Goal: Task Accomplishment & Management: Manage account settings

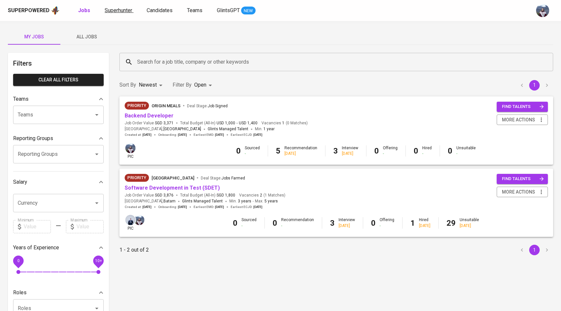
click at [121, 12] on span "Superhunter" at bounding box center [119, 10] width 28 height 6
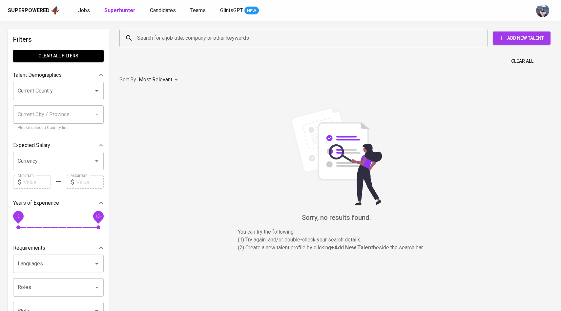
click at [160, 43] on input "Search for a job title, company or other keywords" at bounding box center [304, 38] width 339 height 12
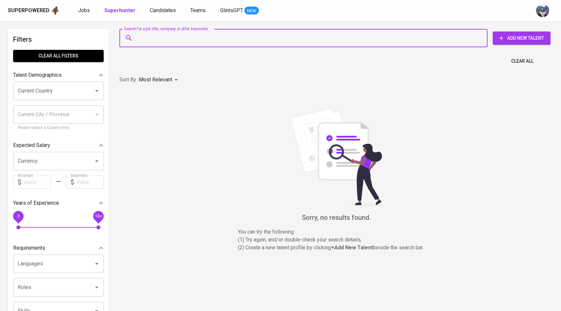
paste input "[EMAIL_ADDRESS][DOMAIN_NAME]"
type input "[EMAIL_ADDRESS][DOMAIN_NAME]"
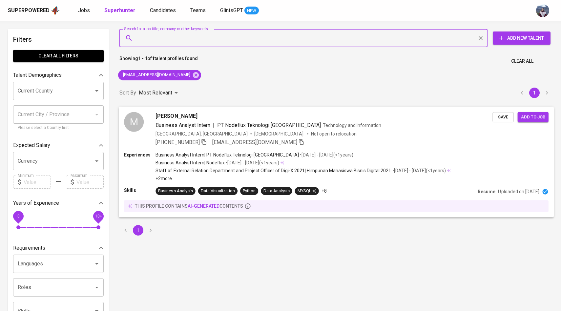
click at [141, 119] on div "M" at bounding box center [134, 122] width 20 height 20
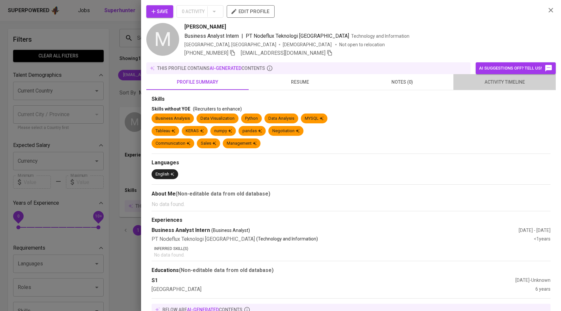
click at [483, 81] on span "activity timeline" at bounding box center [504, 82] width 94 height 8
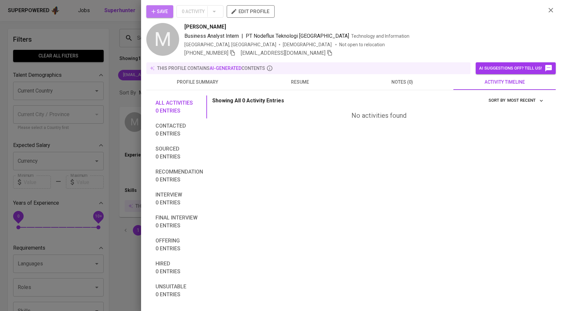
click at [164, 12] on span "Save" at bounding box center [160, 12] width 16 height 8
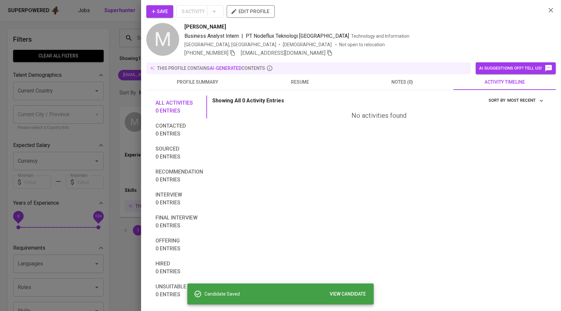
click at [101, 48] on div at bounding box center [280, 155] width 561 height 311
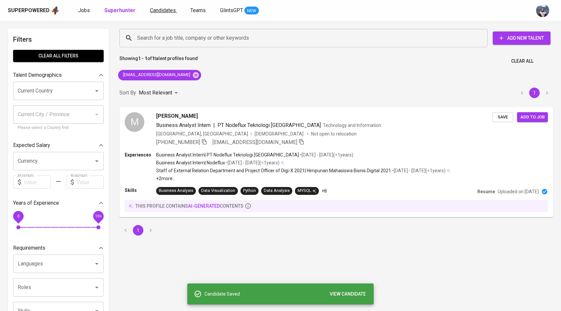
click at [156, 9] on span "Candidates" at bounding box center [163, 10] width 26 height 6
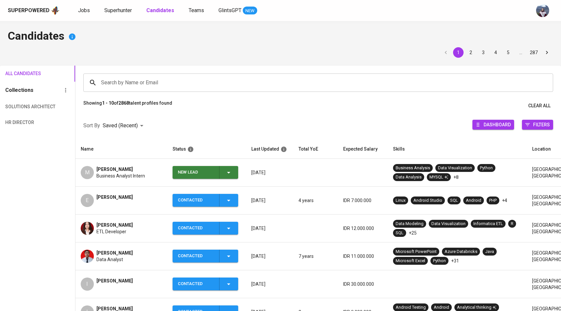
scroll to position [10, 0]
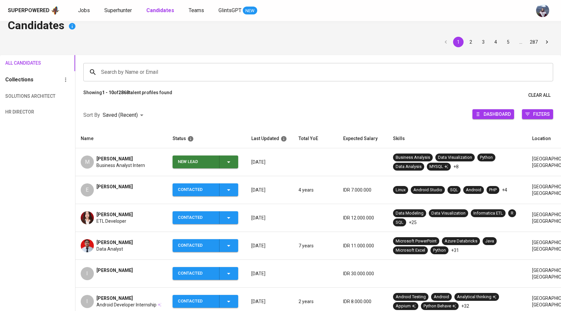
click at [229, 162] on icon "button" at bounding box center [229, 162] width 8 height 8
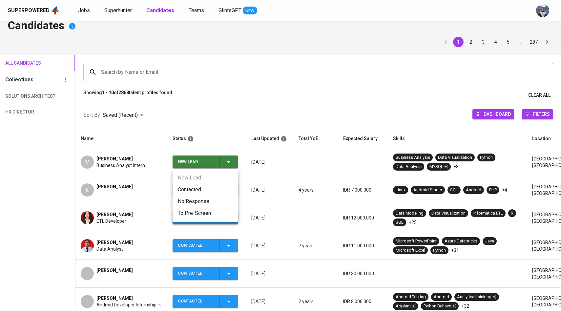
click at [202, 186] on li "Contacted" at bounding box center [206, 190] width 66 height 12
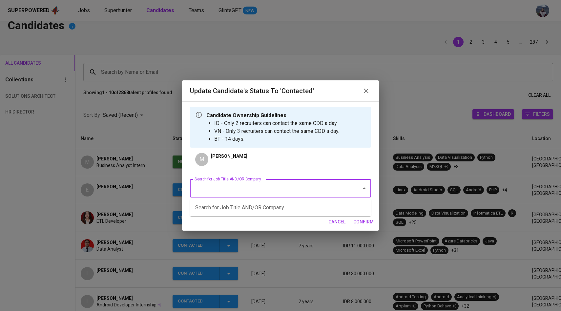
click at [274, 187] on input "Search for Job Title AND/OR Company" at bounding box center [271, 188] width 157 height 12
type input "t"
click at [287, 204] on li "Assistant Product Manager (Tyrads)" at bounding box center [280, 208] width 181 height 12
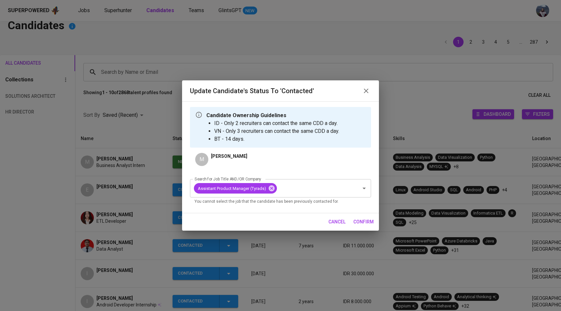
click at [366, 219] on span "confirm" at bounding box center [363, 222] width 20 height 8
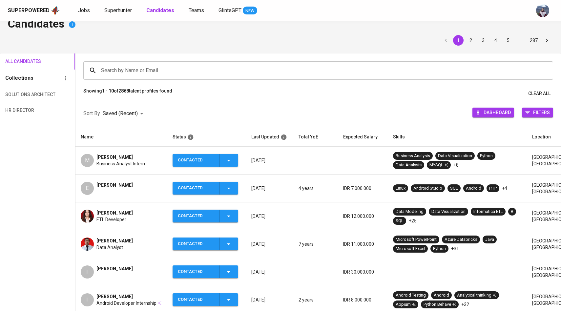
scroll to position [0, 0]
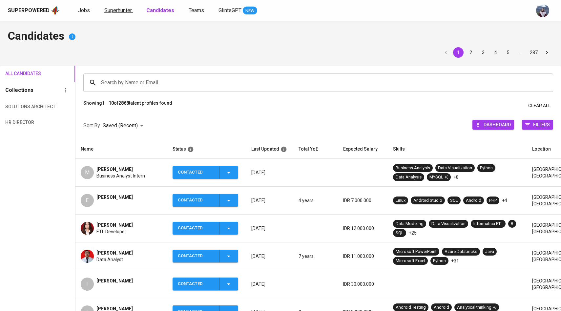
click at [124, 14] on link "Superhunter" at bounding box center [118, 11] width 29 height 8
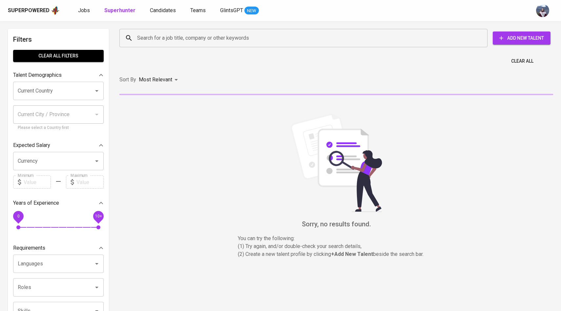
click at [160, 41] on input "Search for a job title, company or other keywords" at bounding box center [304, 38] width 339 height 12
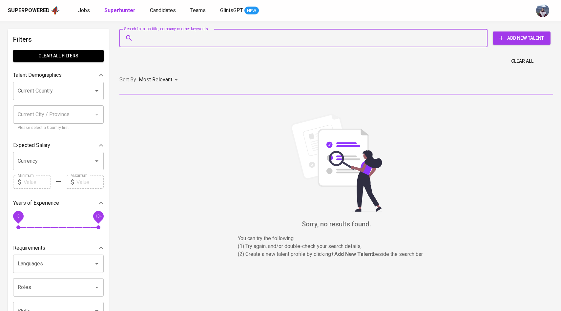
paste input "[EMAIL_ADDRESS][DOMAIN_NAME]"
type input "[EMAIL_ADDRESS][DOMAIN_NAME]"
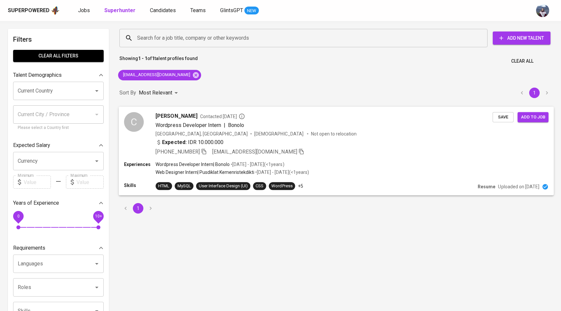
click at [149, 128] on div "C Christyani Rannu Keka Contacted 1 year ago Wordpress Developer Intern | Bonol…" at bounding box center [308, 134] width 368 height 44
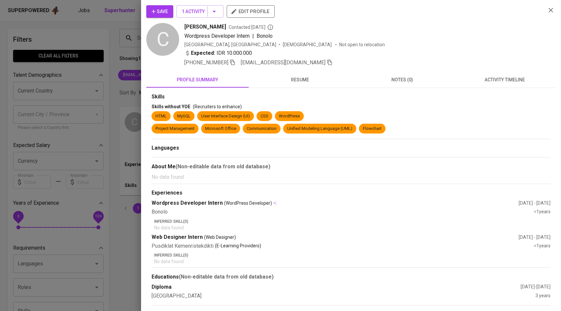
click at [496, 90] on div "Skills Skills without YOE (Recruiters to enhance) HTML MySQL User Interface Des…" at bounding box center [350, 196] width 409 height 217
click at [497, 83] on span "activity timeline" at bounding box center [504, 80] width 94 height 8
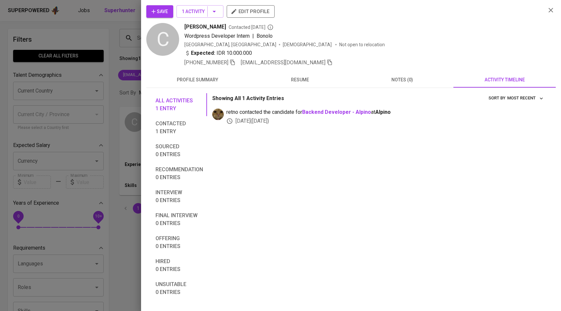
click at [163, 13] on span "Save" at bounding box center [160, 12] width 16 height 8
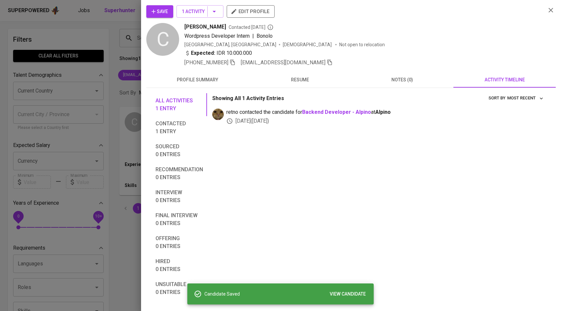
click at [104, 62] on div at bounding box center [280, 155] width 561 height 311
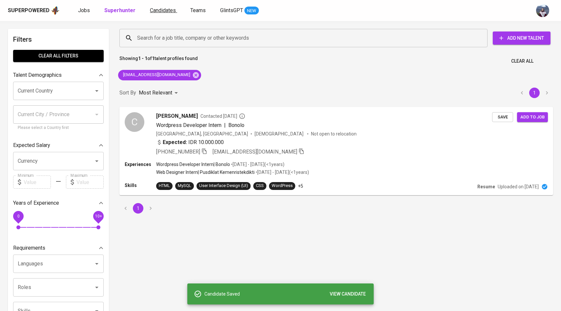
click at [161, 13] on link "Candidates" at bounding box center [163, 11] width 27 height 8
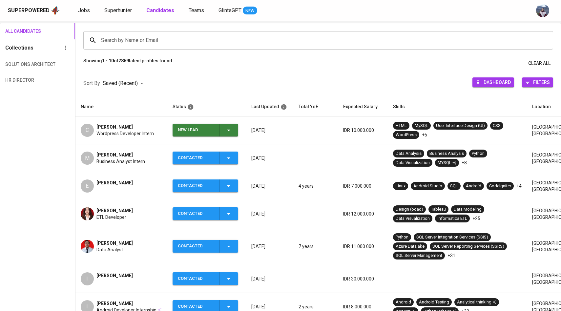
scroll to position [52, 0]
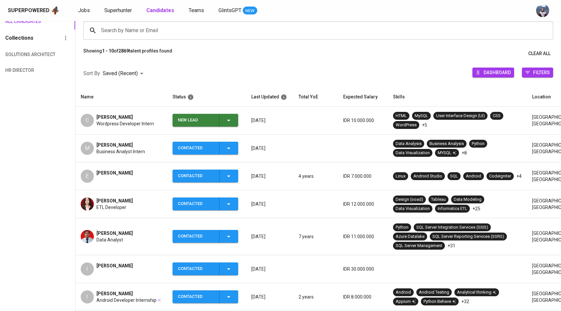
click at [230, 126] on td "New Lead" at bounding box center [206, 121] width 79 height 28
click at [224, 123] on div "New Lead" at bounding box center [205, 120] width 55 height 13
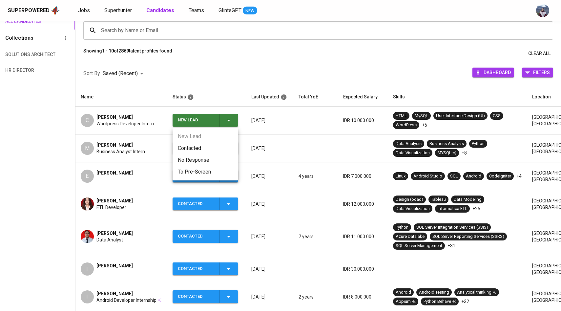
click at [198, 147] on li "Contacted" at bounding box center [206, 148] width 66 height 12
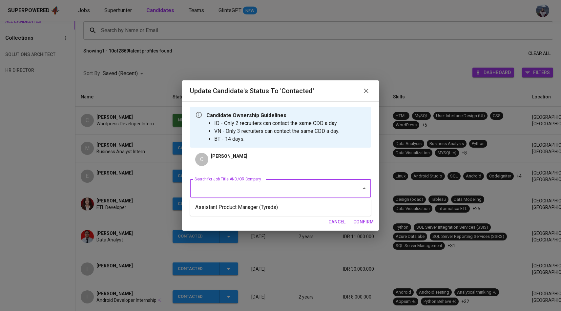
click at [240, 185] on input "Search for Job Title AND/OR Company" at bounding box center [271, 188] width 157 height 12
click at [241, 204] on li "Assistant Product Manager (Tyrads)" at bounding box center [280, 207] width 181 height 12
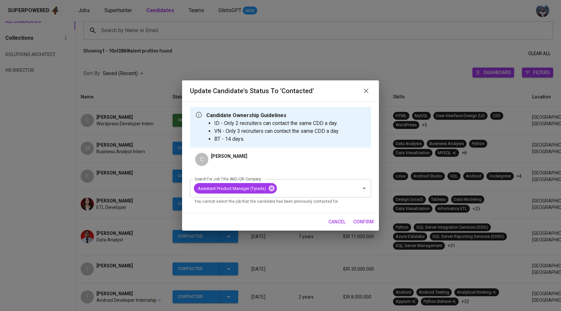
click at [365, 222] on span "confirm" at bounding box center [363, 222] width 20 height 8
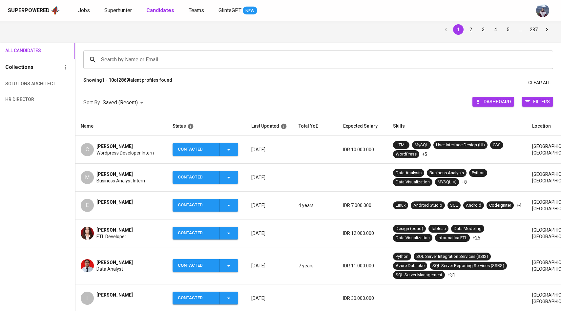
scroll to position [0, 0]
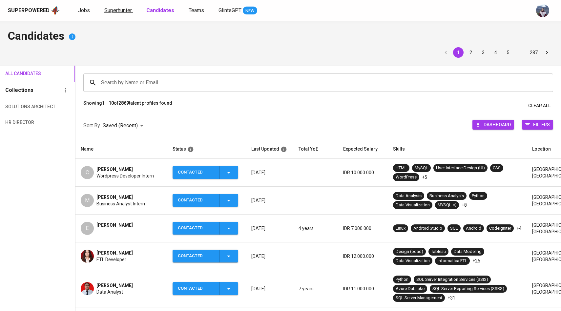
click at [116, 8] on span "Superhunter" at bounding box center [118, 10] width 28 height 6
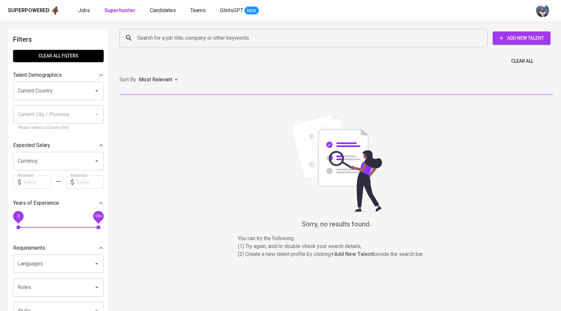
click at [142, 43] on input "Search for a job title, company or other keywords" at bounding box center [304, 38] width 339 height 12
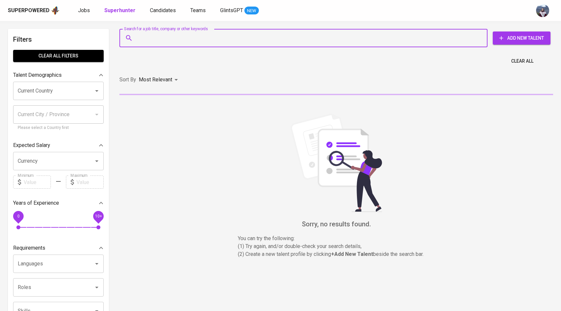
paste input "indra.dewa189@gmail.com"
type input "indra.dewa189@gmail.com"
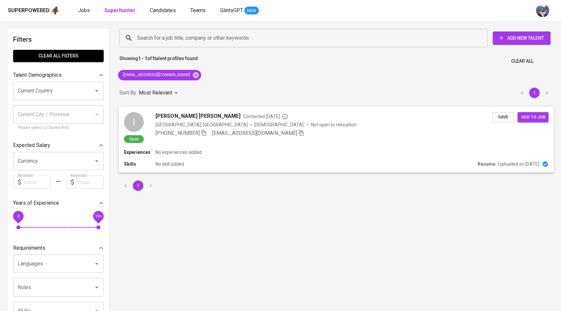
click at [141, 118] on div "I" at bounding box center [134, 122] width 20 height 20
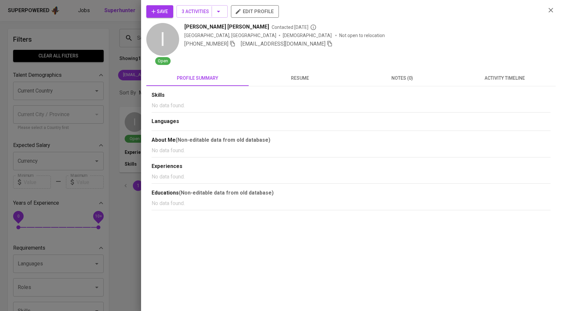
click at [513, 82] on span "activity timeline" at bounding box center [504, 78] width 94 height 8
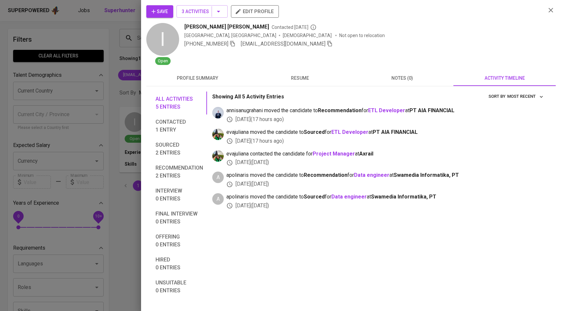
click at [140, 117] on div at bounding box center [280, 155] width 561 height 311
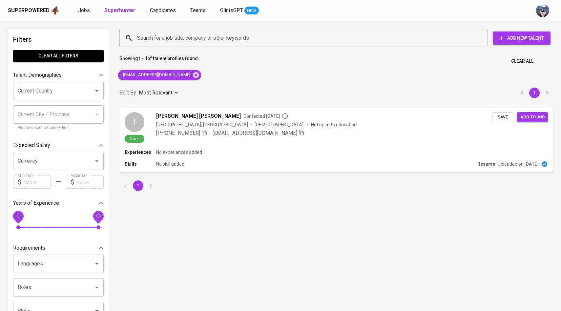
click at [160, 15] on div "Superpowered Jobs Superhunter Candidates Teams GlintsGPT NEW" at bounding box center [280, 10] width 561 height 21
click at [161, 8] on span "Candidates" at bounding box center [163, 10] width 26 height 6
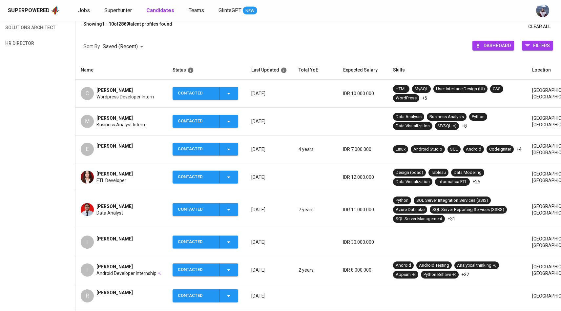
scroll to position [85, 0]
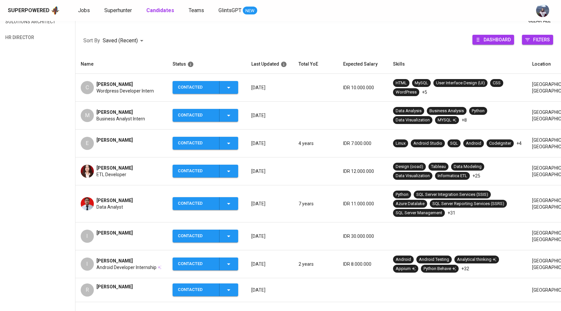
click at [89, 236] on div "I" at bounding box center [87, 236] width 13 height 13
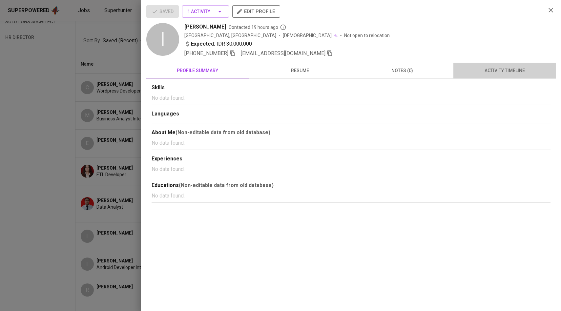
click at [468, 70] on span "activity timeline" at bounding box center [504, 71] width 94 height 8
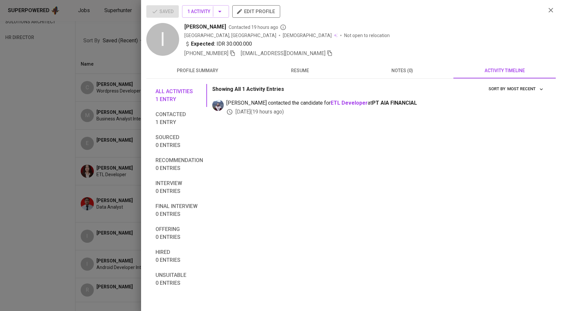
click at [125, 131] on div at bounding box center [280, 155] width 561 height 311
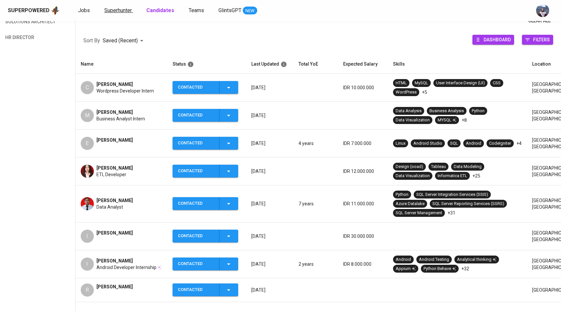
click at [120, 11] on span "Superhunter" at bounding box center [118, 10] width 28 height 6
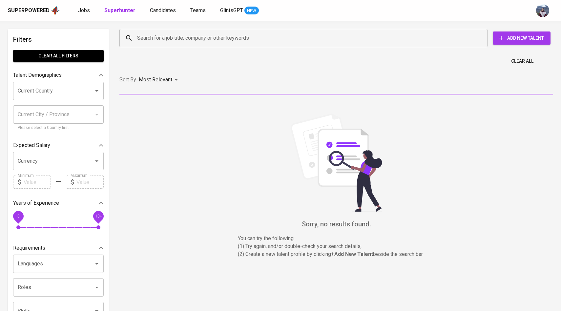
click at [168, 44] on input "Search for a job title, company or other keywords" at bounding box center [304, 38] width 339 height 12
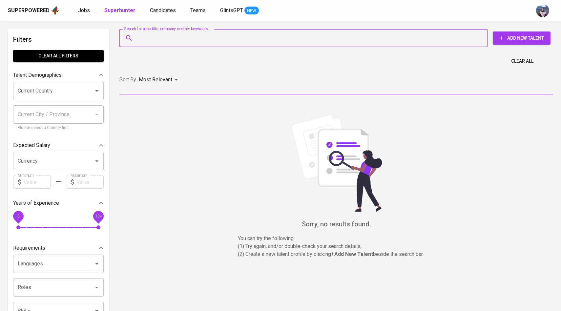
paste input "[EMAIL_ADDRESS][DOMAIN_NAME]"
type input "[EMAIL_ADDRESS][DOMAIN_NAME]"
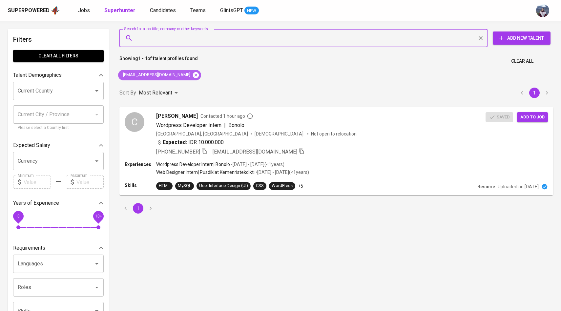
click at [193, 74] on icon at bounding box center [196, 75] width 6 height 6
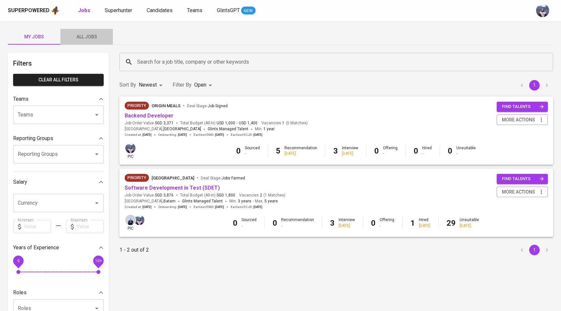
click at [90, 33] on span "All Jobs" at bounding box center [86, 37] width 45 height 8
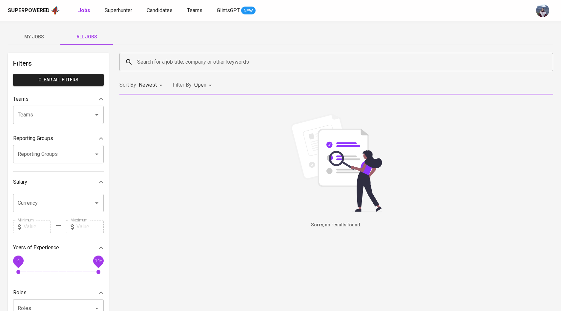
click at [157, 64] on input "Search for a job title, company or other keywords" at bounding box center [337, 62] width 405 height 12
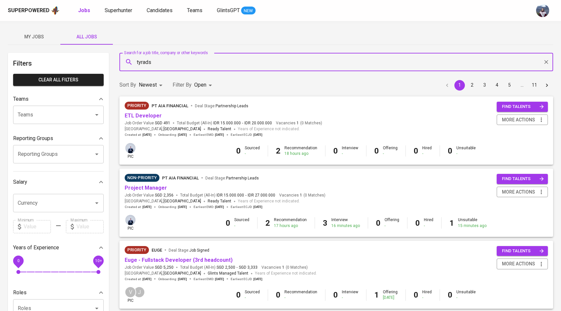
type input "tyrads"
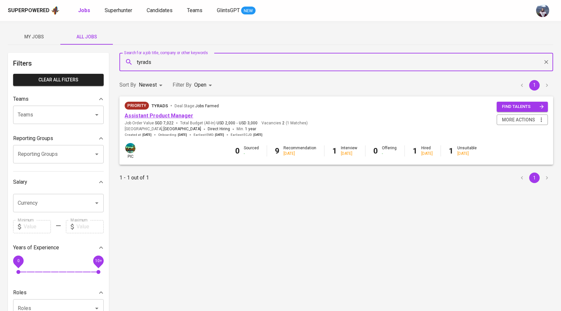
click at [146, 116] on link "Assistant Product Manager" at bounding box center [159, 115] width 69 height 6
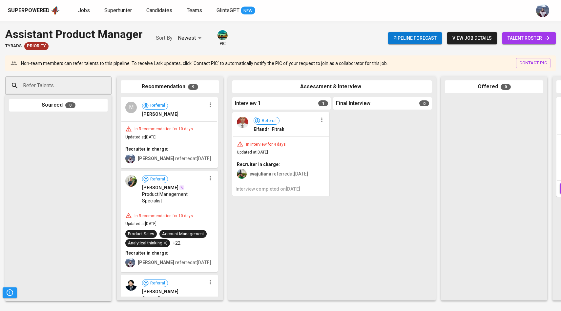
click at [539, 41] on span "talent roster" at bounding box center [528, 38] width 43 height 8
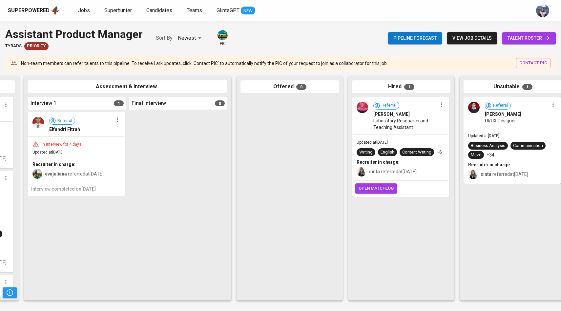
scroll to position [0, 220]
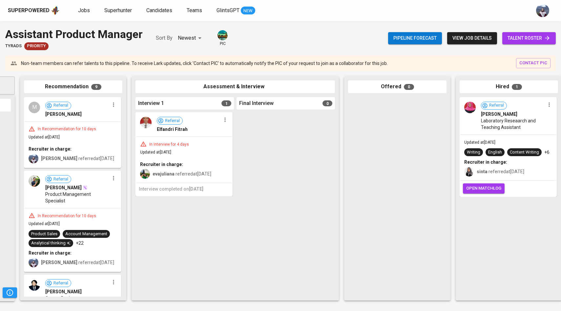
scroll to position [0, 220]
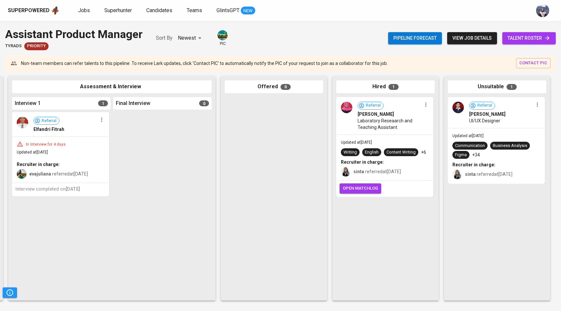
click at [378, 114] on span "Umroh Makhmudah" at bounding box center [375, 114] width 36 height 7
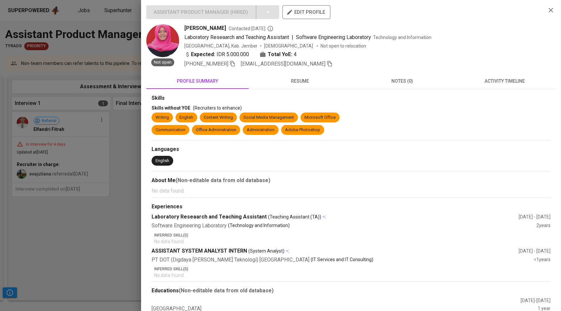
click at [302, 81] on span "resume" at bounding box center [300, 81] width 94 height 8
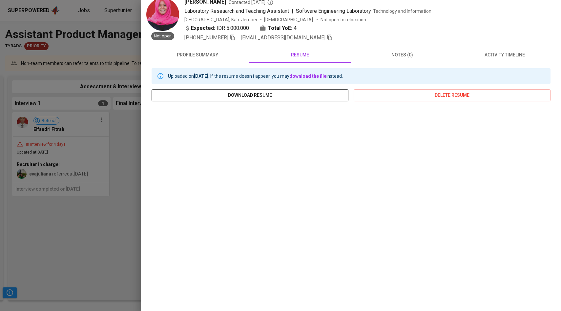
scroll to position [29, 0]
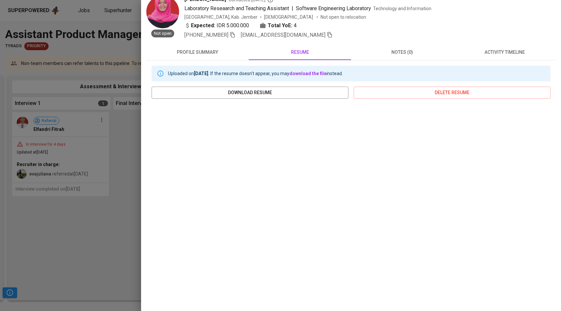
click at [110, 178] on div at bounding box center [280, 155] width 561 height 311
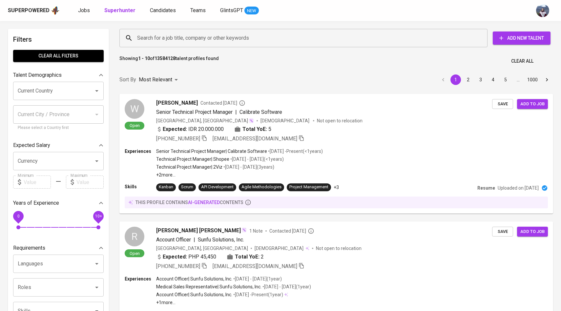
click at [148, 38] on input "Search for a job title, company or other keywords" at bounding box center [304, 38] width 339 height 12
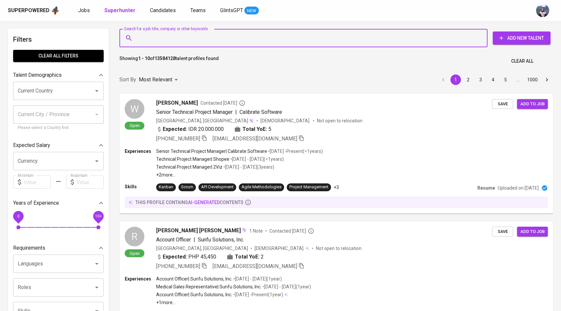
paste input "[EMAIL_ADDRESS][DOMAIN_NAME]"
type input "[EMAIL_ADDRESS][DOMAIN_NAME]"
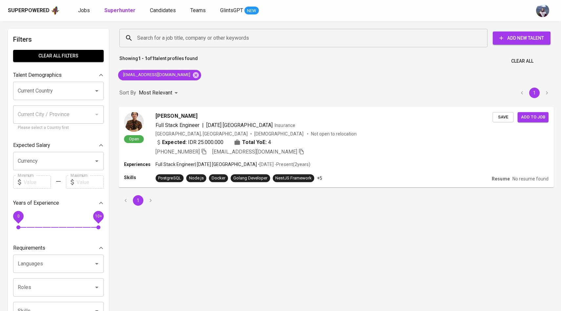
click at [139, 120] on img at bounding box center [134, 122] width 20 height 20
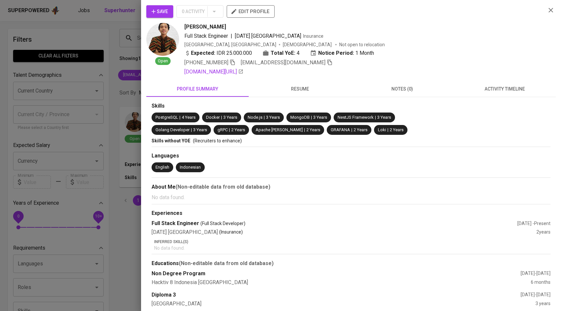
click at [488, 87] on span "activity timeline" at bounding box center [504, 89] width 94 height 8
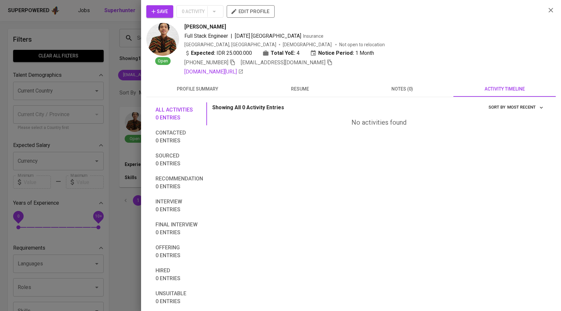
click at [209, 88] on span "profile summary" at bounding box center [197, 89] width 94 height 8
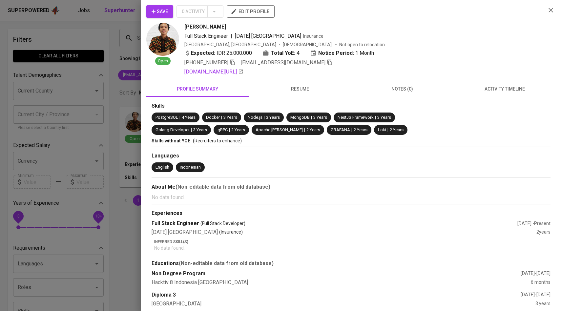
click at [279, 91] on span "resume" at bounding box center [300, 89] width 94 height 8
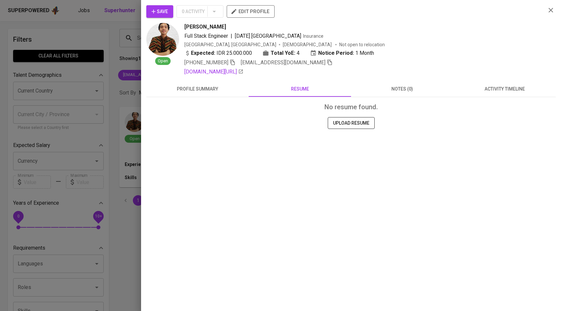
click at [191, 88] on span "profile summary" at bounding box center [197, 89] width 94 height 8
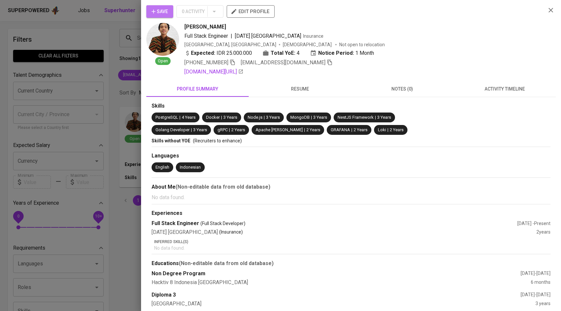
click at [160, 8] on span "Save" at bounding box center [160, 12] width 16 height 8
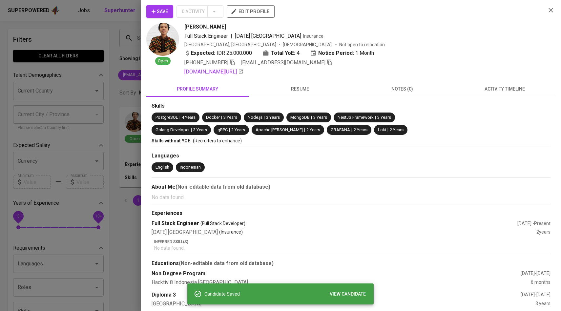
click at [497, 93] on button "activity timeline" at bounding box center [504, 89] width 102 height 16
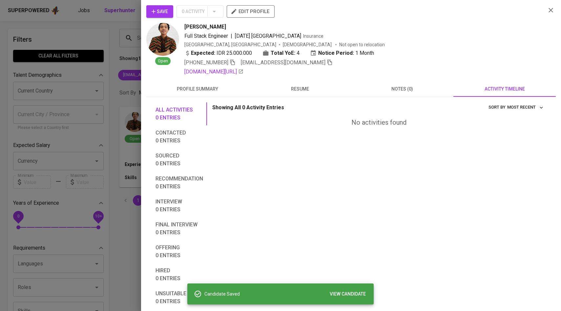
click at [118, 93] on div at bounding box center [280, 155] width 561 height 311
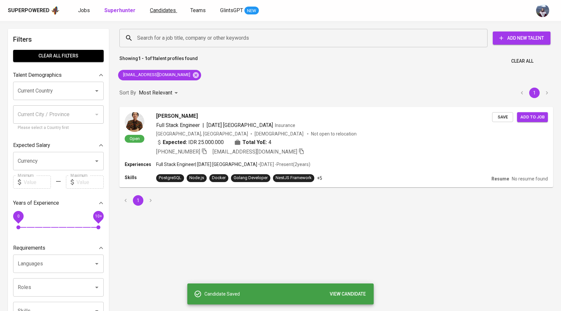
click at [158, 9] on span "Candidates" at bounding box center [163, 10] width 26 height 6
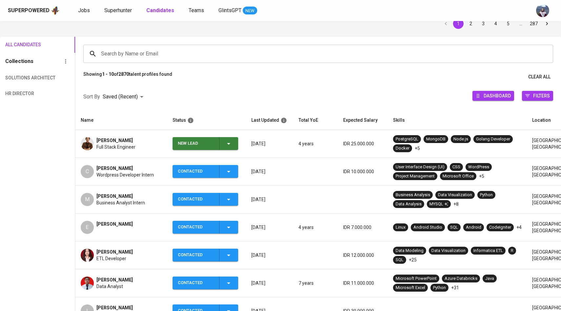
scroll to position [29, 0]
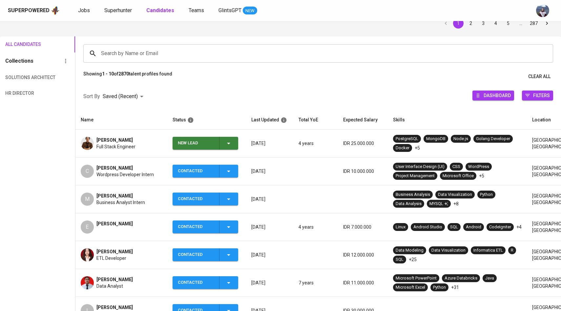
click at [232, 142] on icon "button" at bounding box center [229, 143] width 8 height 8
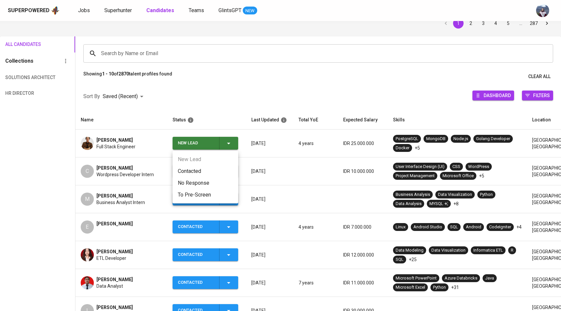
click at [200, 168] on li "Contacted" at bounding box center [206, 171] width 66 height 12
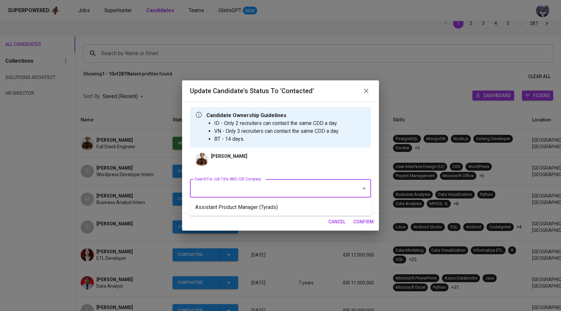
click at [244, 186] on input "Search for Job Title AND/OR Company" at bounding box center [271, 188] width 157 height 12
click at [253, 213] on li "Assistant Product Manager (Tyrads)" at bounding box center [280, 207] width 181 height 12
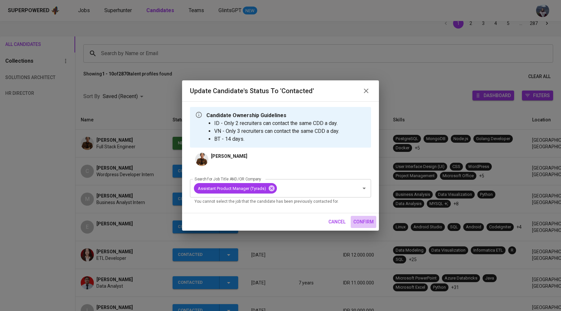
click at [363, 226] on button "confirm" at bounding box center [364, 222] width 26 height 12
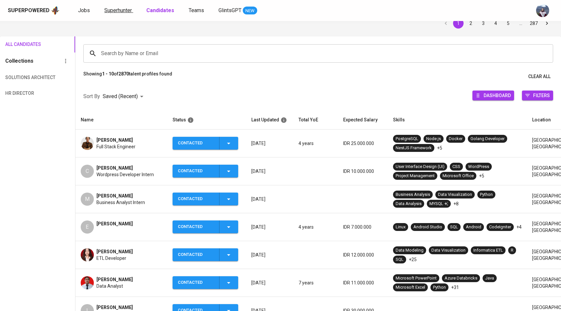
click at [125, 8] on span "Superhunter" at bounding box center [118, 10] width 28 height 6
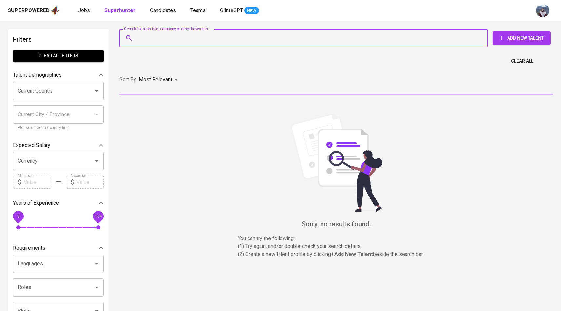
click at [152, 36] on input "Search for a job title, company or other keywords" at bounding box center [304, 38] width 339 height 12
paste input "[PERSON_NAME][EMAIL_ADDRESS][DOMAIN_NAME]"
type input "[PERSON_NAME][EMAIL_ADDRESS][DOMAIN_NAME]"
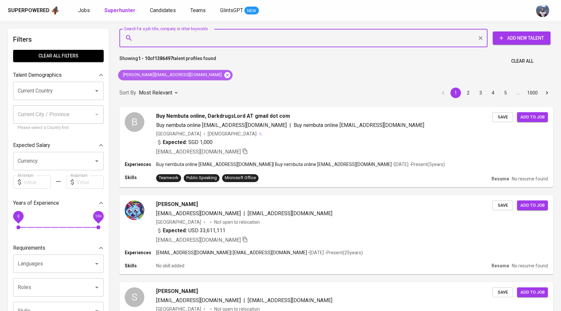
click at [224, 74] on icon at bounding box center [227, 74] width 7 height 7
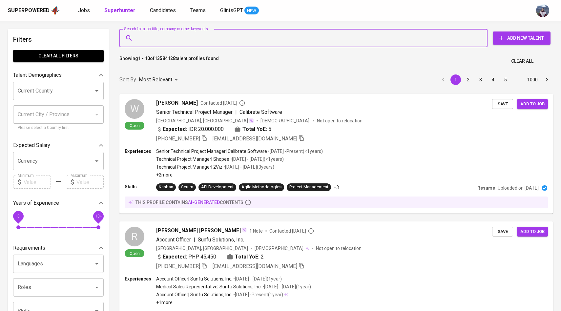
click at [190, 37] on input "Search for a job title, company or other keywords" at bounding box center [304, 38] width 339 height 12
paste input "[PERSON_NAME][EMAIL_ADDRESS][DOMAIN_NAME]"
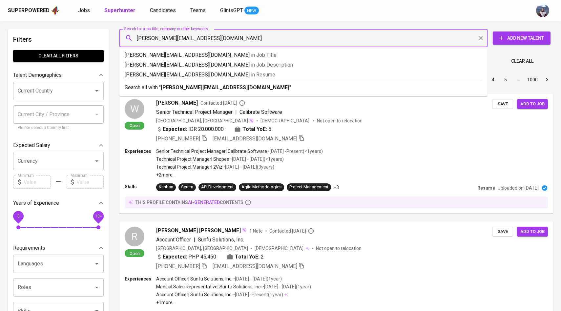
type input "[PERSON_NAME][EMAIL_ADDRESS][DOMAIN_NAME]"
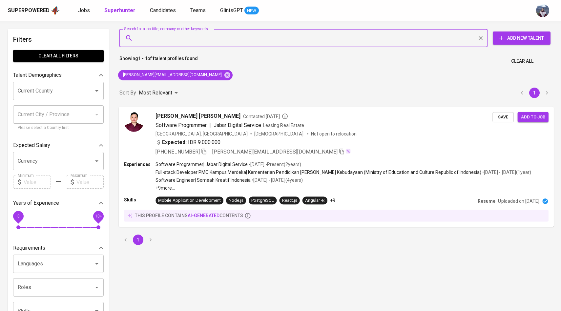
click at [138, 120] on img at bounding box center [134, 122] width 20 height 20
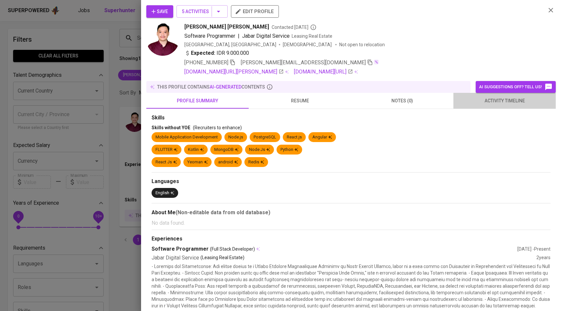
click at [491, 102] on span "activity timeline" at bounding box center [504, 101] width 94 height 8
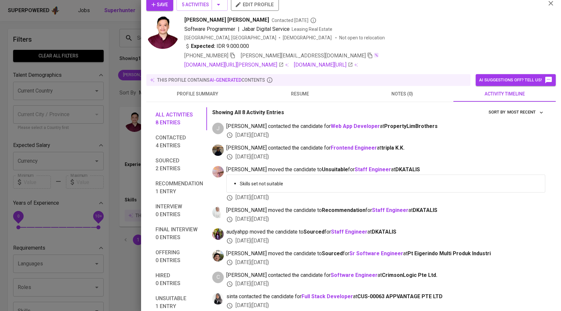
scroll to position [3, 0]
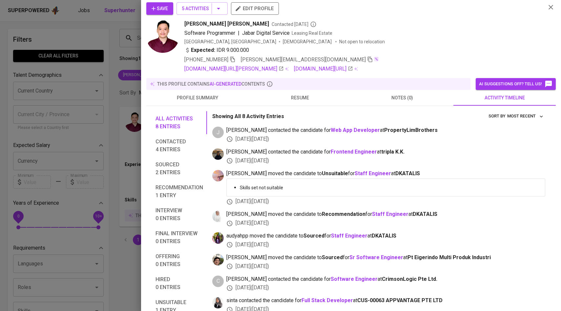
click at [166, 10] on span "Save" at bounding box center [160, 9] width 16 height 8
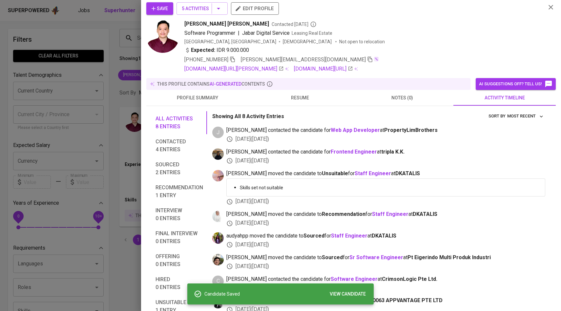
click at [124, 48] on div at bounding box center [280, 155] width 561 height 311
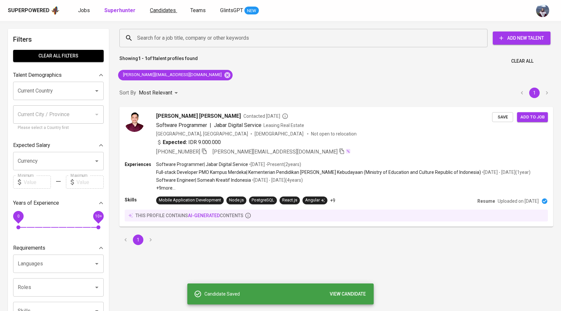
click at [159, 7] on span "Candidates" at bounding box center [163, 10] width 26 height 6
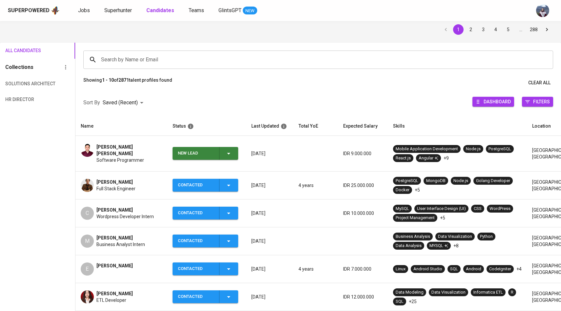
scroll to position [31, 0]
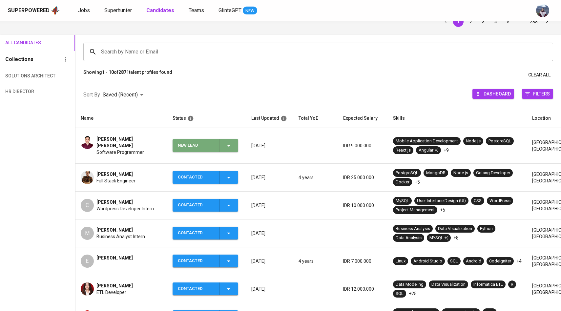
click at [231, 145] on icon "button" at bounding box center [229, 146] width 8 height 8
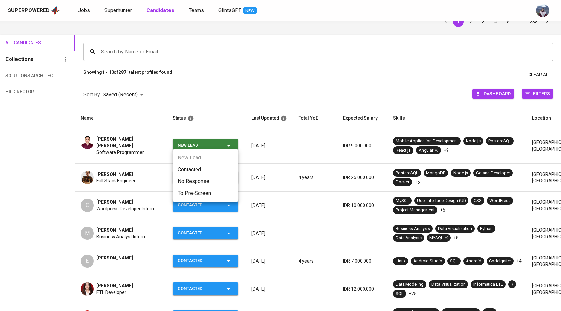
click at [197, 169] on li "Contacted" at bounding box center [206, 170] width 66 height 12
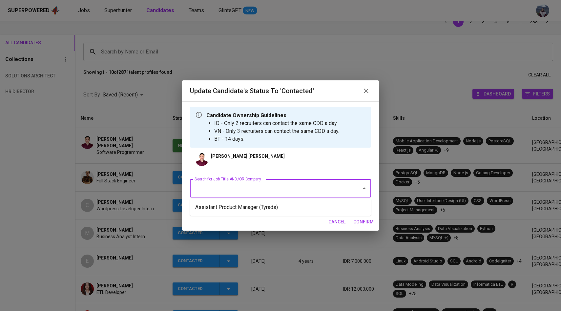
click at [233, 185] on input "Search for Job Title AND/OR Company" at bounding box center [271, 188] width 157 height 12
click at [239, 204] on li "Assistant Product Manager (Tyrads)" at bounding box center [280, 207] width 181 height 12
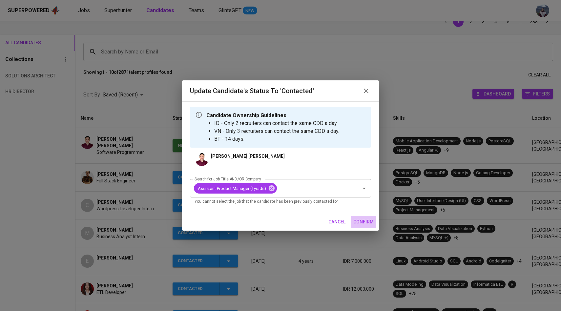
click at [358, 220] on span "confirm" at bounding box center [363, 222] width 20 height 8
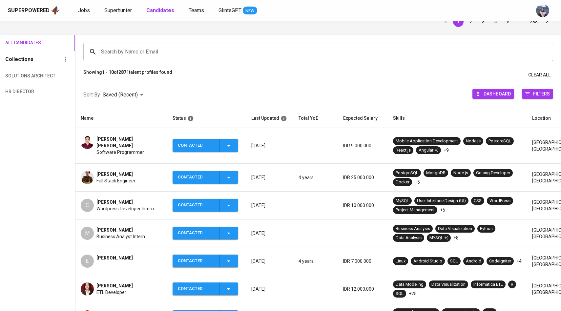
scroll to position [31, 0]
click at [122, 10] on span "Superhunter" at bounding box center [118, 10] width 28 height 6
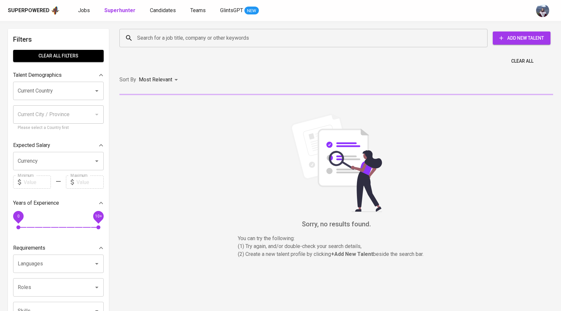
click at [152, 40] on input "Search for a job title, company or other keywords" at bounding box center [304, 38] width 339 height 12
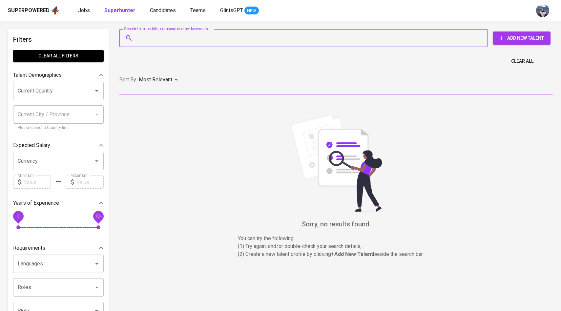
paste input "reinerterry@gmail.com"
type input "reinerterry@gmail.com"
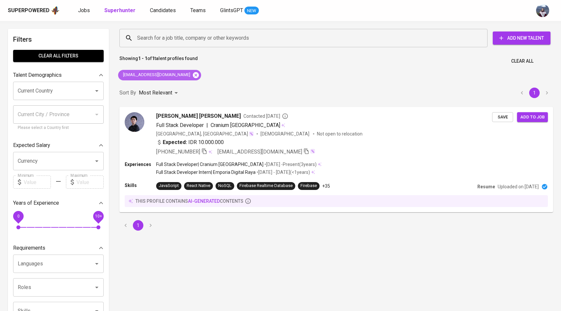
click at [192, 74] on icon at bounding box center [195, 74] width 7 height 7
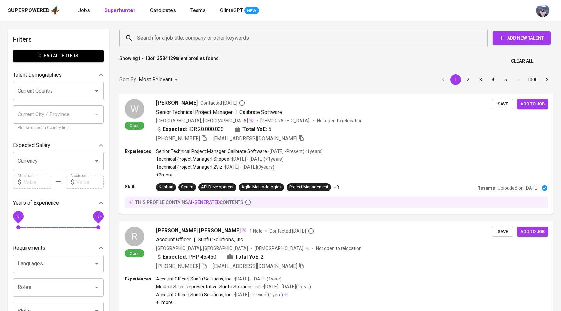
click at [147, 35] on input "Search for a job title, company or other keywords" at bounding box center [304, 38] width 339 height 12
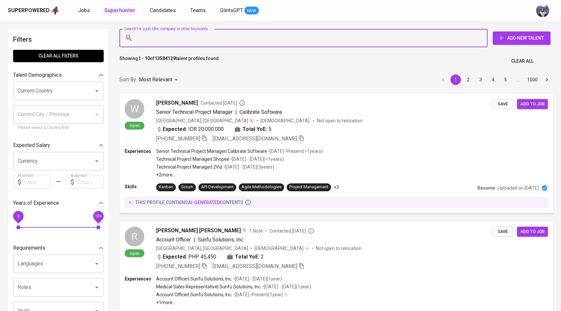
paste input "zzeordyga@gmail.com"
type input "zzeordyga@gmail.com"
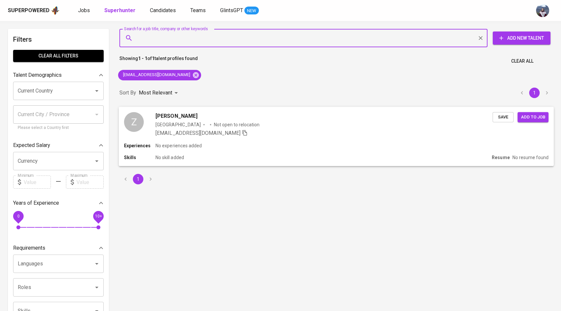
click at [138, 128] on div "Z" at bounding box center [134, 122] width 20 height 20
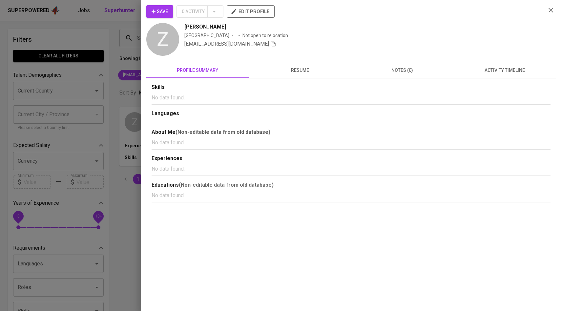
click at [494, 67] on span "activity timeline" at bounding box center [504, 70] width 94 height 8
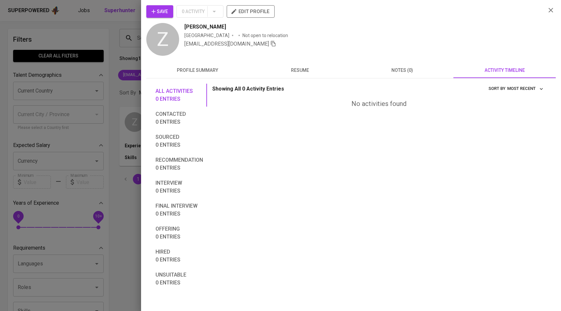
click at [157, 9] on span "Save" at bounding box center [160, 12] width 16 height 8
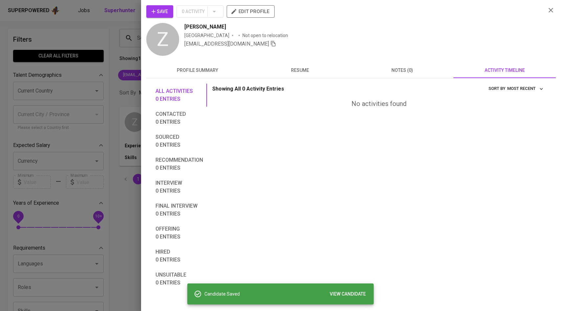
click at [119, 95] on div at bounding box center [280, 155] width 561 height 311
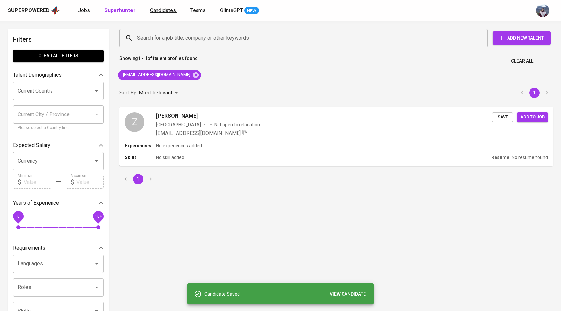
click at [165, 8] on span "Candidates" at bounding box center [163, 10] width 26 height 6
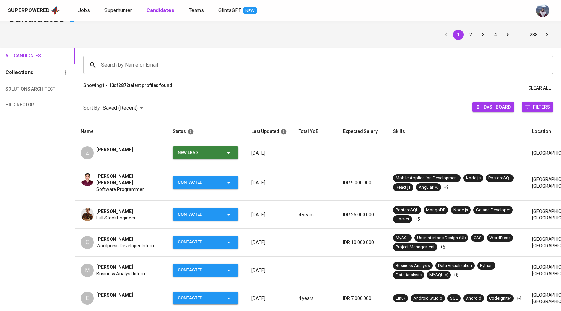
scroll to position [23, 0]
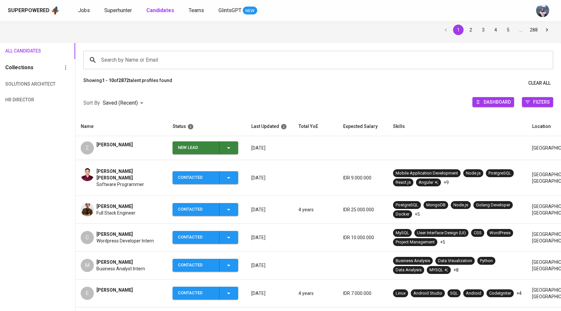
click at [230, 153] on div "New Lead" at bounding box center [205, 147] width 55 height 13
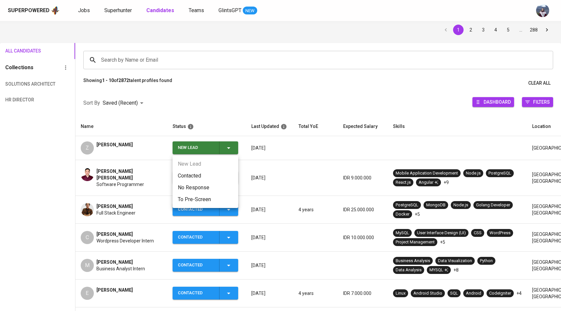
click at [202, 178] on li "Contacted" at bounding box center [206, 176] width 66 height 12
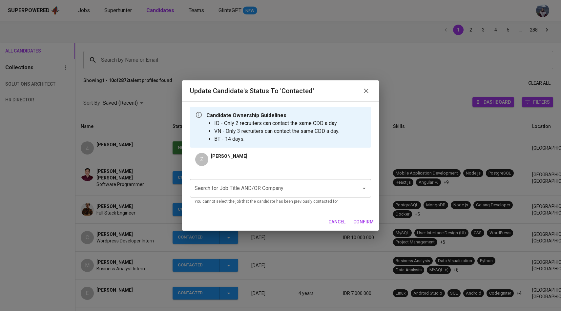
click at [242, 195] on div "Search for Job Title AND/OR Company" at bounding box center [280, 188] width 181 height 18
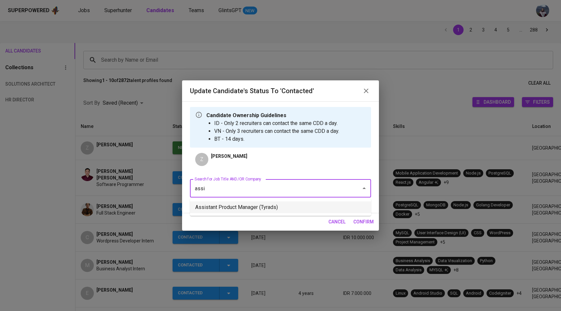
click at [255, 213] on li "Assistant Product Manager (Tyrads)" at bounding box center [280, 207] width 181 height 12
type input "assi"
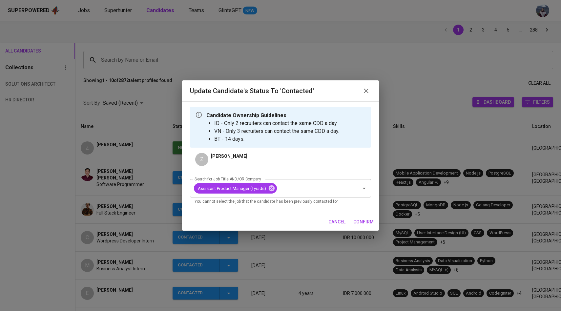
click at [361, 221] on span "confirm" at bounding box center [363, 222] width 20 height 8
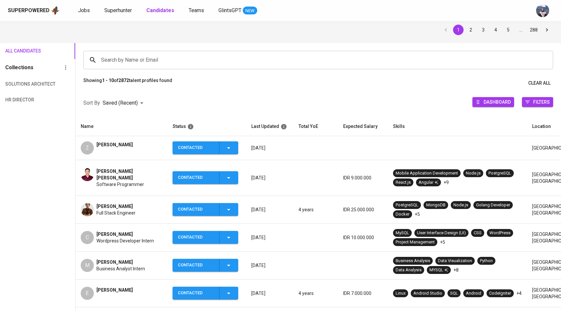
click at [125, 14] on div "Superpowered Jobs Superhunter Candidates Teams GlintsGPT NEW" at bounding box center [270, 11] width 524 height 10
click at [125, 12] on span "Superhunter" at bounding box center [118, 10] width 28 height 6
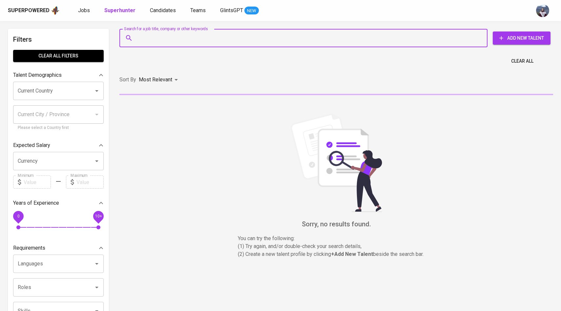
click at [159, 42] on input "Search for a job title, company or other keywords" at bounding box center [304, 38] width 339 height 12
paste input "tanggonkalburochastu@gmail.com"
type input "tanggonkalburochastu@gmail.com"
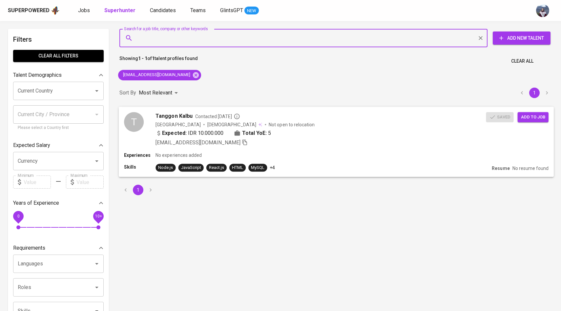
click at [141, 118] on div "T" at bounding box center [134, 122] width 20 height 20
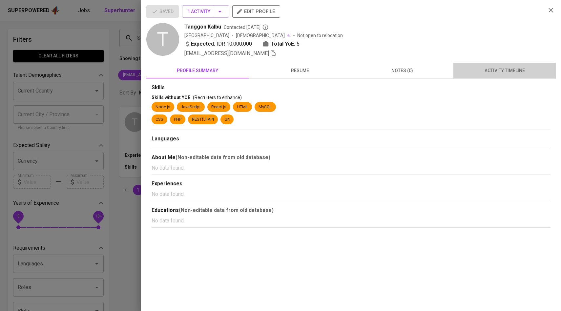
click at [492, 72] on span "activity timeline" at bounding box center [504, 71] width 94 height 8
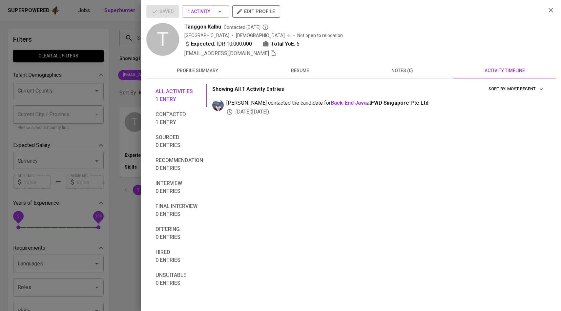
click at [270, 54] on icon "button" at bounding box center [273, 53] width 6 height 6
click at [52, 88] on div at bounding box center [280, 155] width 561 height 311
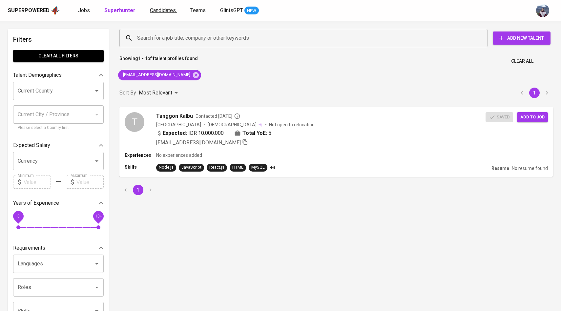
click at [165, 10] on span "Candidates" at bounding box center [163, 10] width 26 height 6
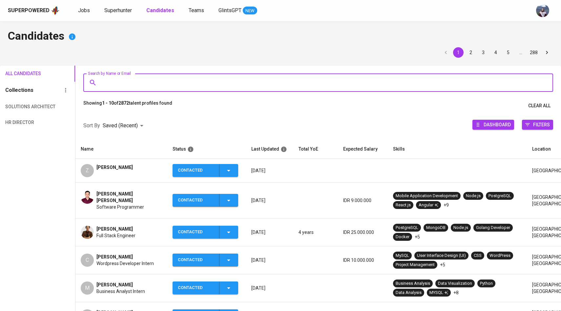
click at [179, 85] on input "Search by Name or Email" at bounding box center [319, 82] width 441 height 12
paste input "tanggonkalburochastu@gmail.com"
type input "tanggonkalburochastu@gmail.com"
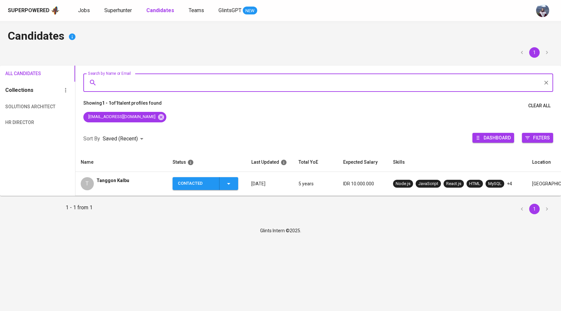
click at [234, 185] on span "Contacted" at bounding box center [205, 183] width 60 height 13
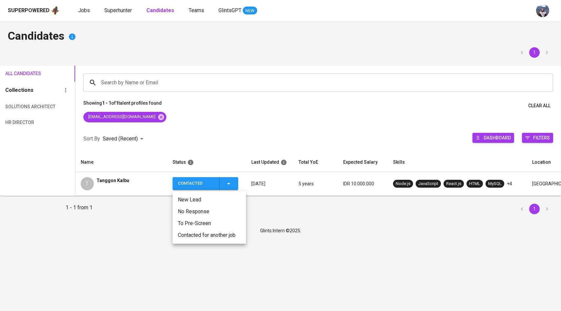
click at [205, 234] on li "Contacted for another job" at bounding box center [209, 235] width 73 height 12
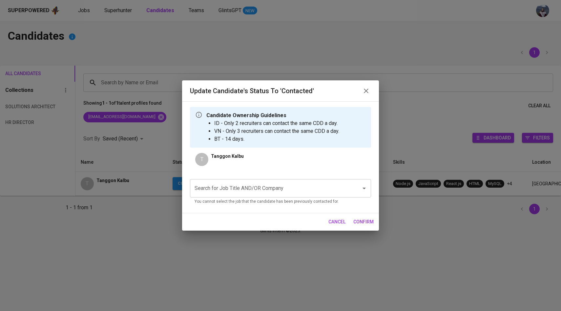
click at [247, 190] on input "Search for Job Title AND/OR Company" at bounding box center [271, 188] width 157 height 12
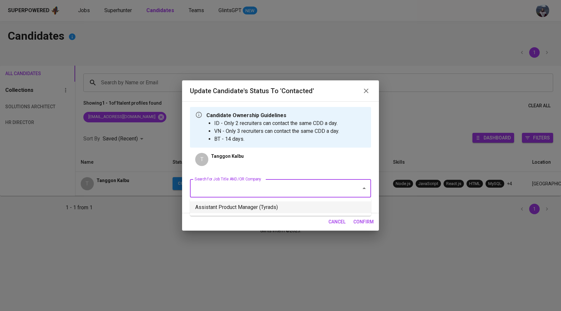
click at [247, 207] on li "Assistant Product Manager (Tyrads)" at bounding box center [280, 207] width 181 height 12
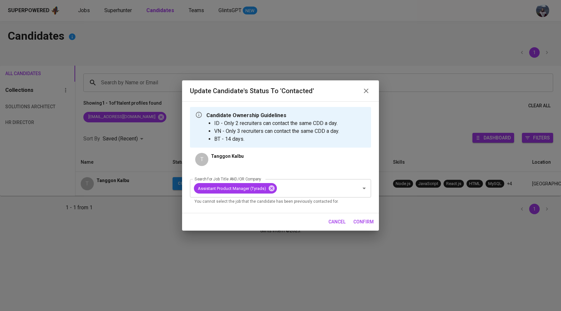
click at [360, 218] on span "confirm" at bounding box center [363, 222] width 20 height 8
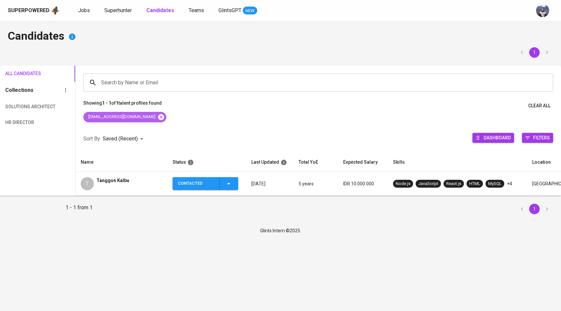
click at [163, 117] on icon at bounding box center [161, 117] width 6 height 6
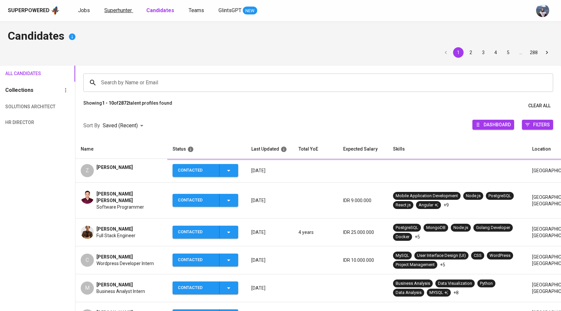
click at [124, 9] on span "Superhunter" at bounding box center [118, 10] width 28 height 6
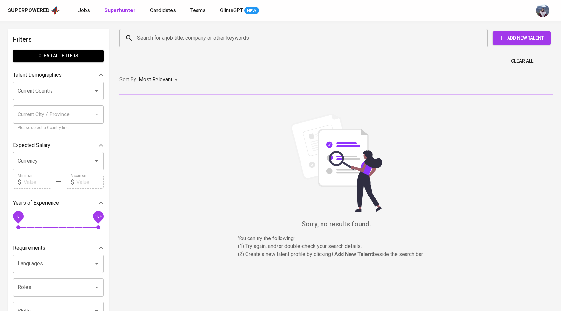
click at [146, 32] on input "Search for a job title, company or other keywords" at bounding box center [304, 38] width 339 height 12
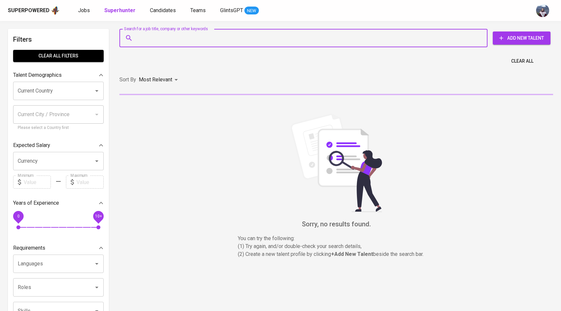
paste input "[EMAIL_ADDRESS][DOMAIN_NAME]"
type input "[EMAIL_ADDRESS][DOMAIN_NAME]"
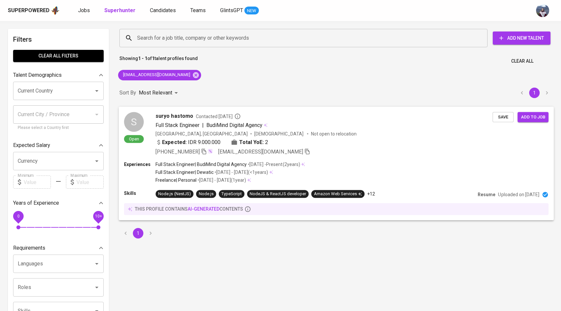
click at [141, 127] on div "S" at bounding box center [134, 122] width 20 height 20
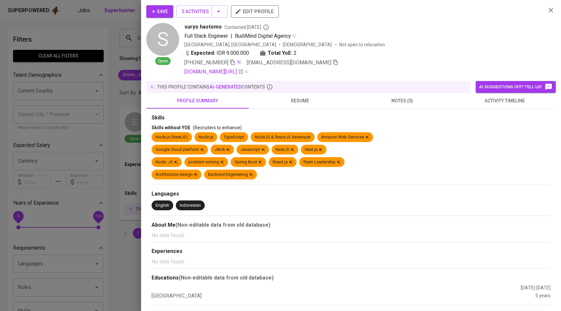
click at [503, 104] on span "activity timeline" at bounding box center [504, 101] width 94 height 8
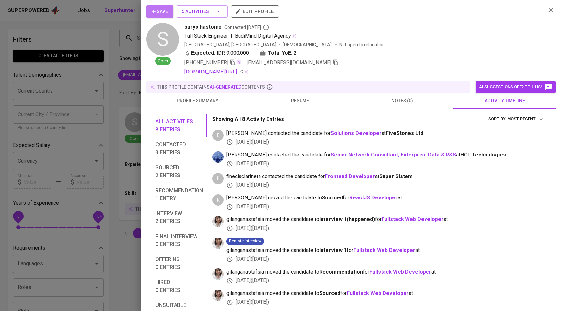
click at [160, 7] on button "Save" at bounding box center [159, 11] width 27 height 12
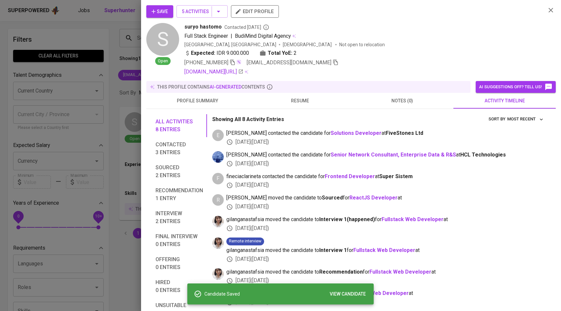
click at [116, 54] on div at bounding box center [280, 155] width 561 height 311
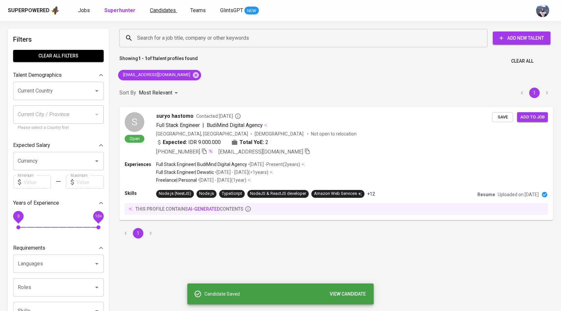
click at [164, 11] on span "Candidates" at bounding box center [163, 10] width 26 height 6
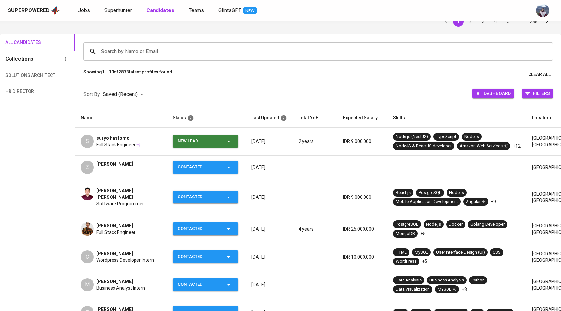
scroll to position [37, 0]
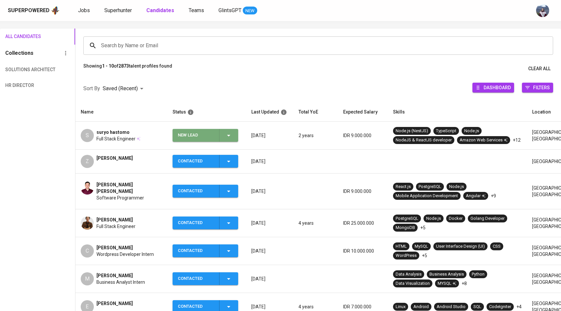
click at [228, 136] on icon "button" at bounding box center [228, 136] width 3 height 2
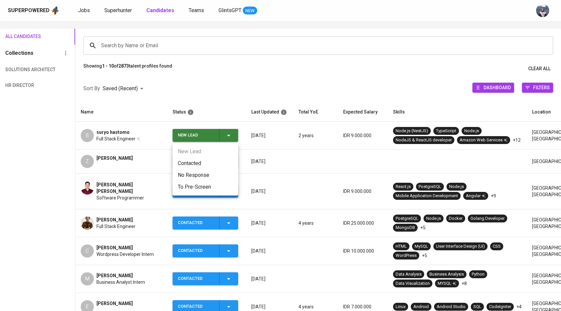
click at [199, 161] on li "Contacted" at bounding box center [206, 163] width 66 height 12
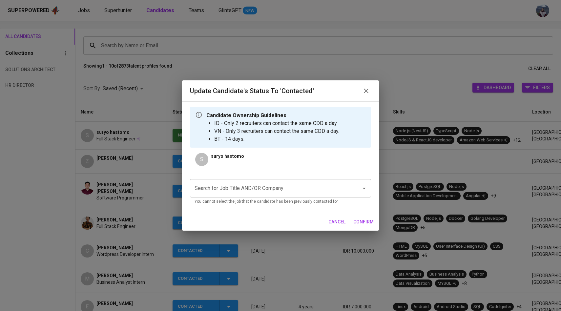
click at [225, 188] on input "Search for Job Title AND/OR Company" at bounding box center [271, 188] width 157 height 12
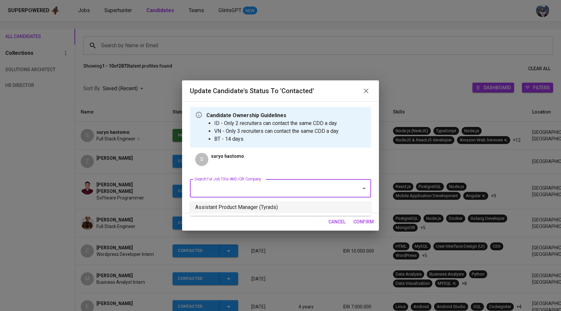
click at [245, 210] on li "Assistant Product Manager (Tyrads)" at bounding box center [280, 207] width 181 height 12
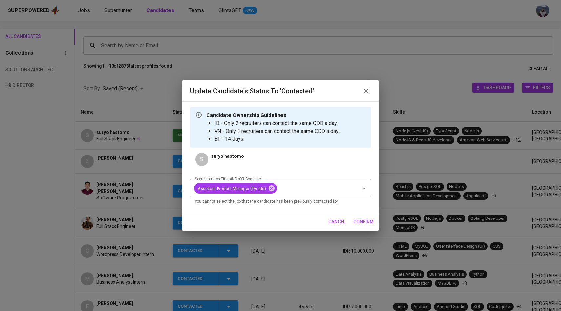
click at [360, 224] on span "confirm" at bounding box center [363, 222] width 20 height 8
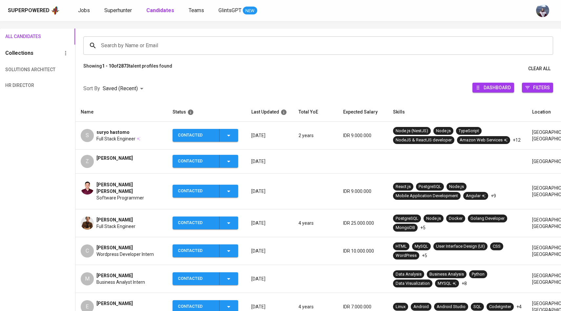
scroll to position [37, 0]
click at [110, 43] on input "Search by Name or Email" at bounding box center [319, 45] width 441 height 12
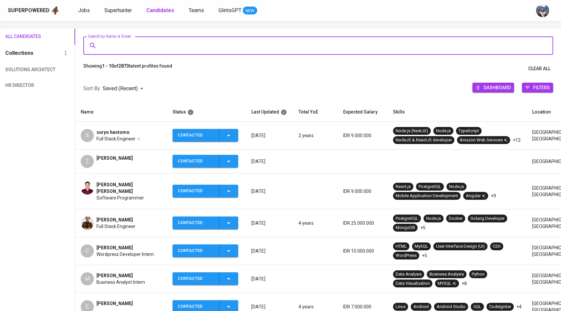
paste input "[EMAIL_ADDRESS][DOMAIN_NAME]"
type input "[EMAIL_ADDRESS][DOMAIN_NAME]"
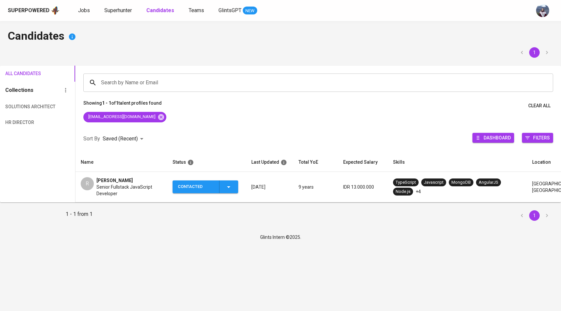
click at [94, 183] on div "R [PERSON_NAME] Senior Fullstack JavaScript Developer" at bounding box center [121, 187] width 81 height 20
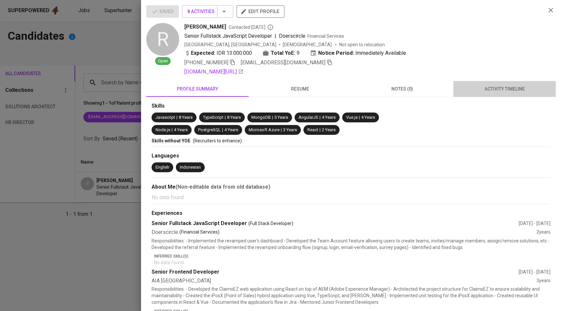
click at [491, 89] on span "activity timeline" at bounding box center [504, 89] width 94 height 8
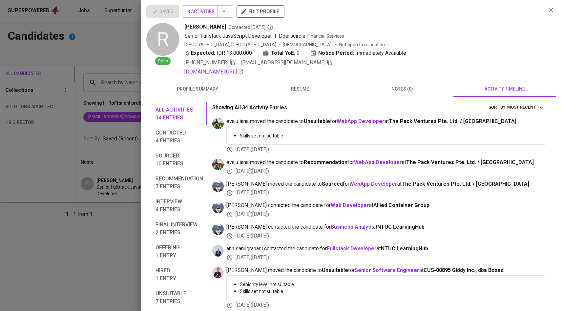
click at [119, 175] on div at bounding box center [280, 155] width 561 height 311
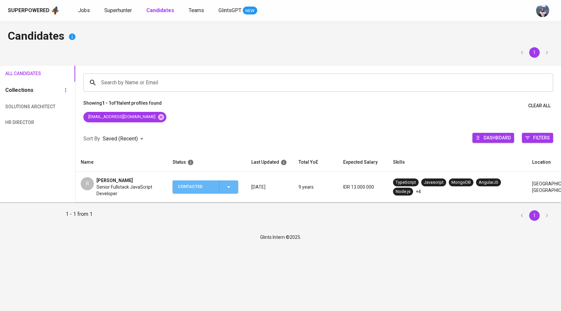
click at [232, 186] on icon "button" at bounding box center [229, 187] width 8 height 8
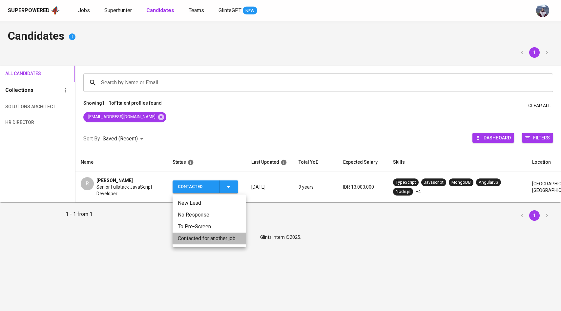
click at [204, 237] on li "Contacted for another job" at bounding box center [209, 239] width 73 height 12
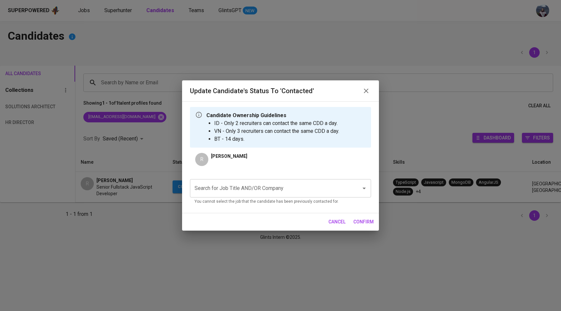
click at [252, 192] on input "Search for Job Title AND/OR Company" at bounding box center [271, 188] width 157 height 12
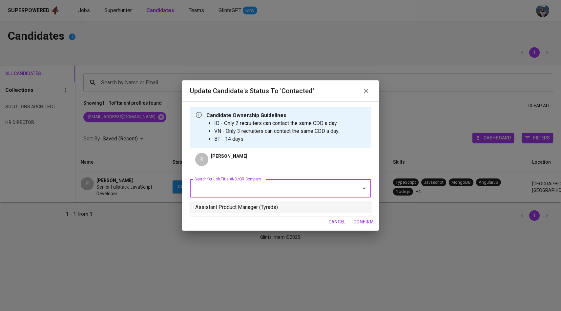
click at [252, 207] on li "Assistant Product Manager (Tyrads)" at bounding box center [280, 207] width 181 height 12
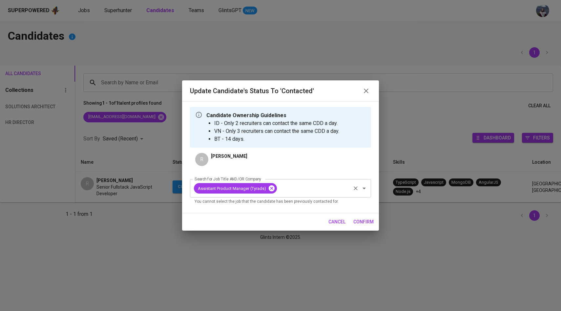
click at [275, 190] on icon at bounding box center [271, 188] width 7 height 7
click at [271, 190] on input "Search for Job Title AND/OR Company" at bounding box center [271, 188] width 157 height 12
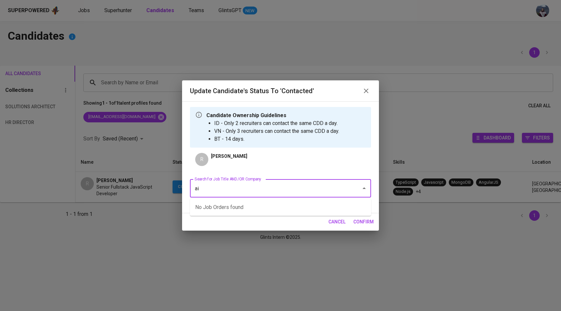
type input "a"
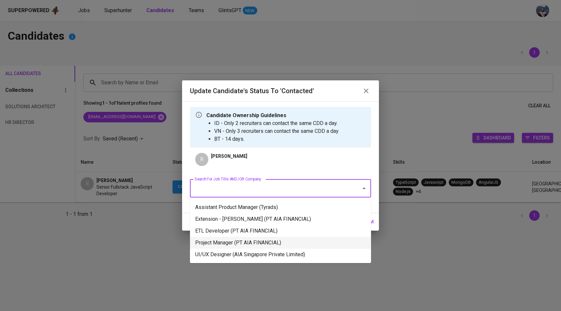
click at [269, 246] on li "Project Manager (PT AIA FINANCIAL)" at bounding box center [280, 243] width 181 height 12
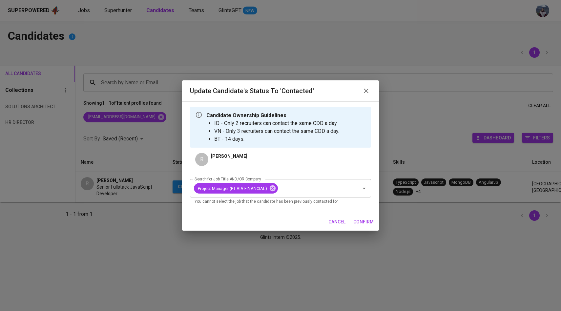
click at [360, 222] on span "confirm" at bounding box center [363, 222] width 20 height 8
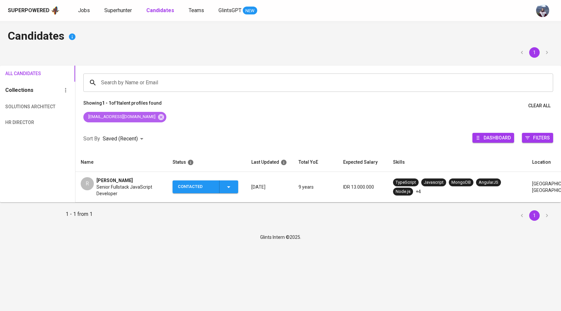
click at [162, 117] on icon at bounding box center [161, 117] width 6 height 6
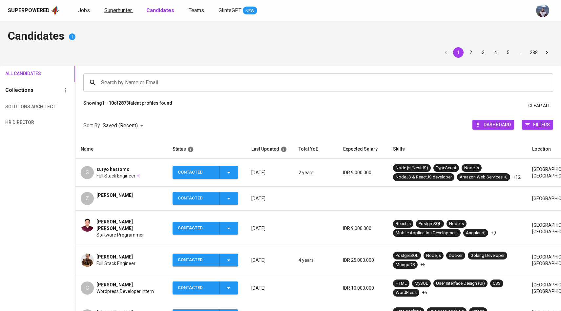
click at [116, 10] on span "Superhunter" at bounding box center [118, 10] width 28 height 6
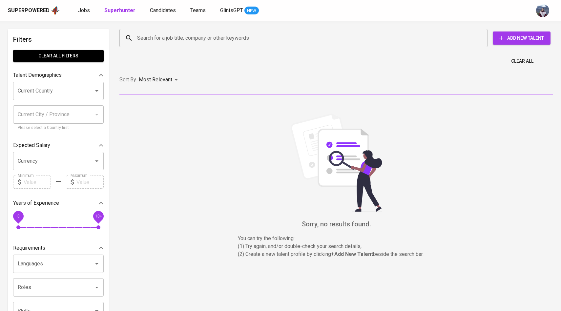
click at [134, 36] on div "Search for a job title, company or other keywords" at bounding box center [303, 38] width 368 height 18
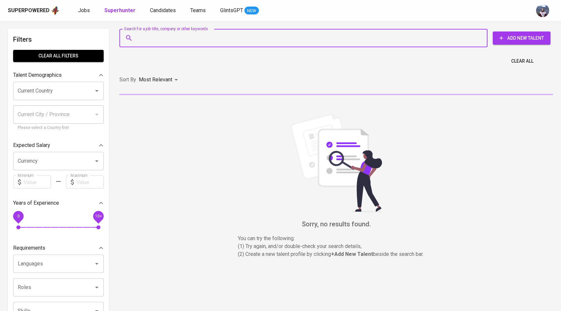
paste input "[EMAIL_ADDRESS][DOMAIN_NAME]"
type input "[EMAIL_ADDRESS][DOMAIN_NAME]"
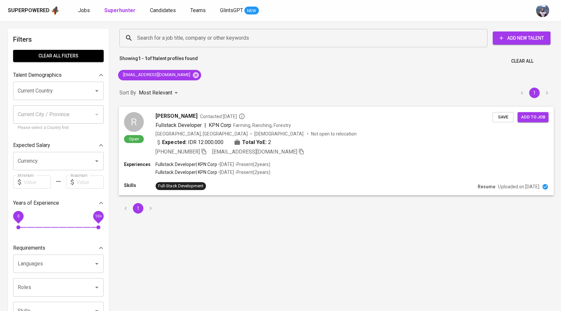
click at [141, 122] on div "R" at bounding box center [134, 122] width 20 height 20
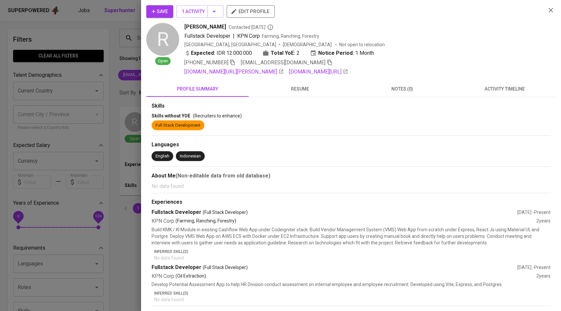
click at [509, 93] on span "activity timeline" at bounding box center [504, 89] width 94 height 8
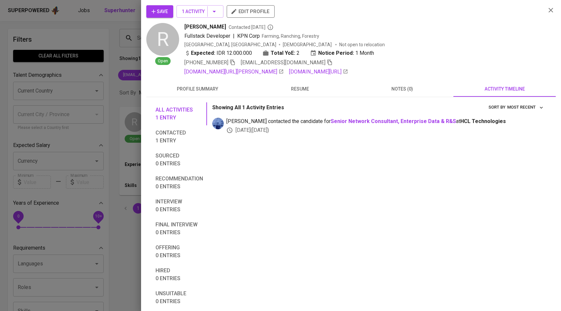
click at [155, 8] on icon "button" at bounding box center [153, 11] width 7 height 7
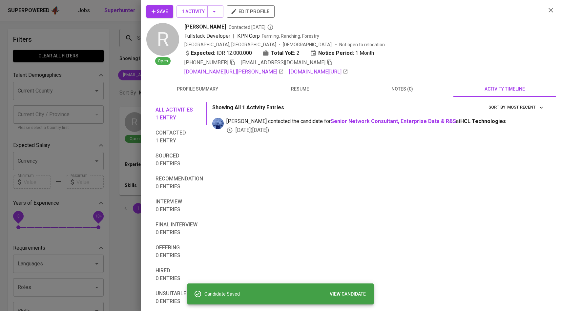
click at [119, 72] on div at bounding box center [280, 155] width 561 height 311
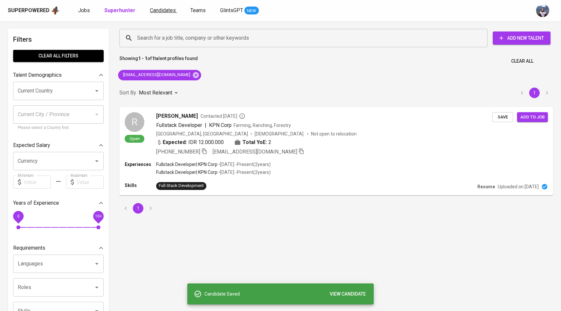
click at [160, 12] on span "Candidates" at bounding box center [163, 10] width 26 height 6
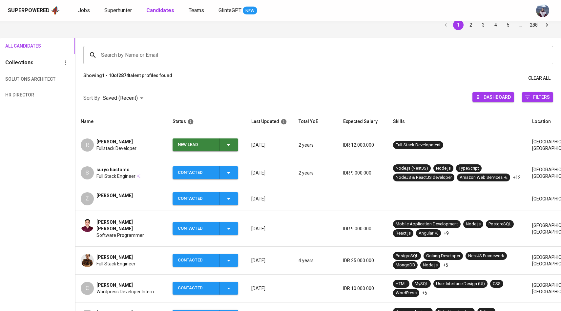
scroll to position [30, 0]
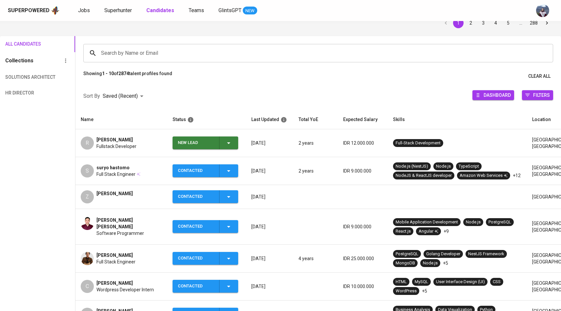
click at [229, 144] on icon "button" at bounding box center [228, 143] width 3 height 2
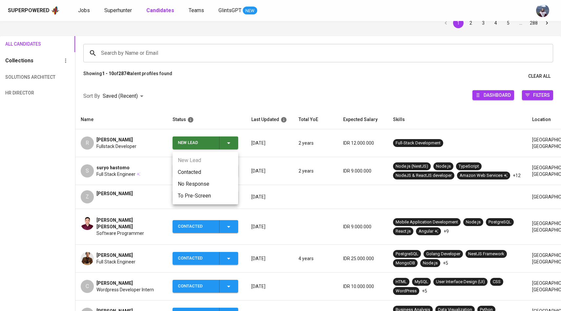
click at [199, 172] on li "Contacted" at bounding box center [206, 172] width 66 height 12
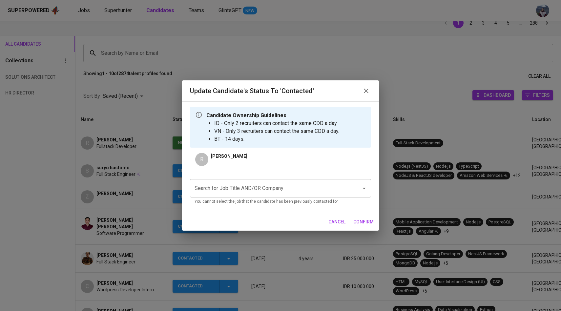
click at [228, 188] on input "Search for Job Title AND/OR Company" at bounding box center [271, 188] width 157 height 12
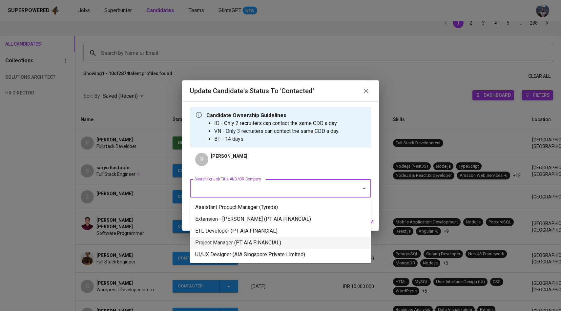
click at [248, 242] on li "Project Manager (PT AIA FINANCIAL)" at bounding box center [280, 243] width 181 height 12
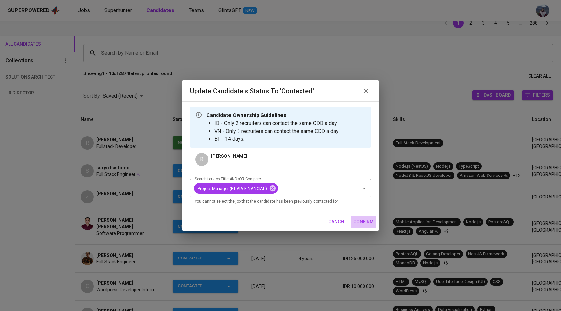
click at [366, 223] on span "confirm" at bounding box center [363, 222] width 20 height 8
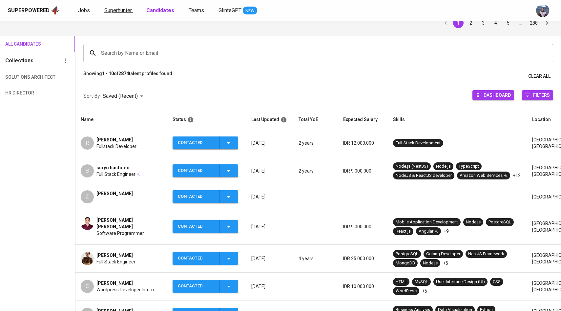
click at [117, 11] on span "Superhunter" at bounding box center [118, 10] width 28 height 6
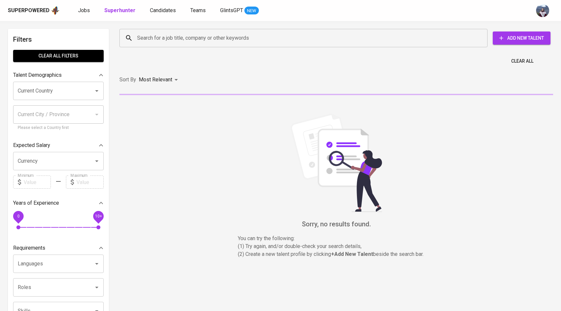
click at [147, 39] on input "Search for a job title, company or other keywords" at bounding box center [304, 38] width 339 height 12
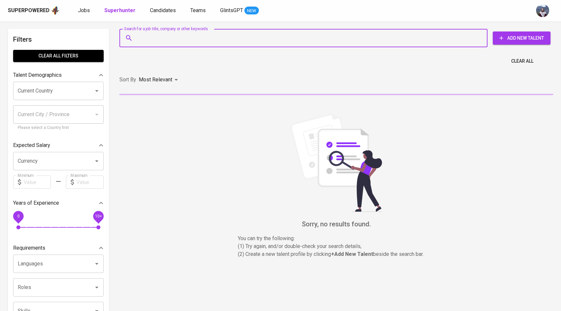
paste input "[EMAIL_ADDRESS][DOMAIN_NAME]"
type input "[EMAIL_ADDRESS][DOMAIN_NAME]"
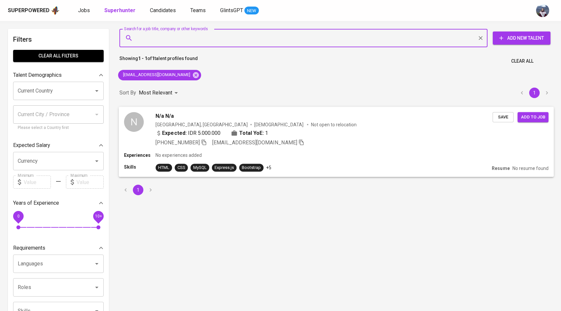
click at [137, 114] on div "N" at bounding box center [134, 122] width 20 height 20
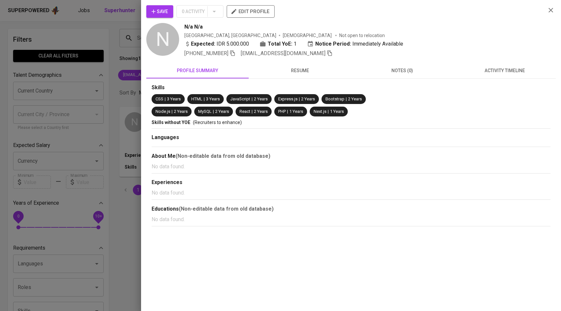
click at [501, 71] on span "activity timeline" at bounding box center [504, 71] width 94 height 8
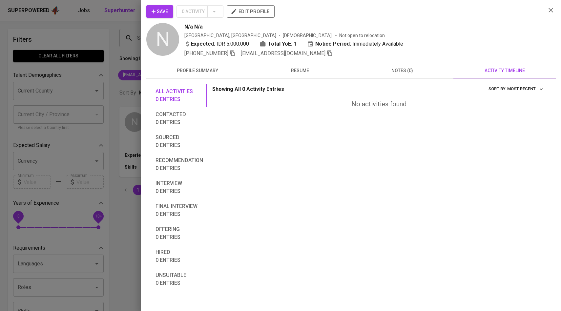
click at [166, 12] on span "Save" at bounding box center [160, 12] width 16 height 8
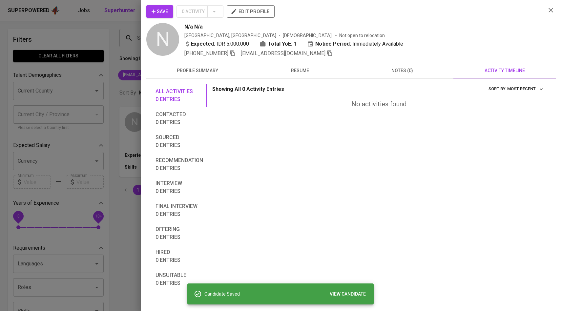
click at [124, 89] on div at bounding box center [280, 155] width 561 height 311
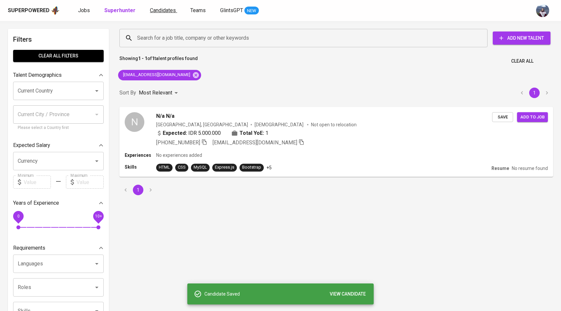
click at [167, 12] on span "Candidates" at bounding box center [163, 10] width 26 height 6
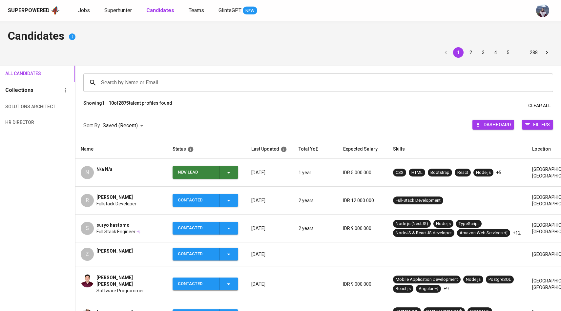
click at [228, 169] on icon "button" at bounding box center [229, 173] width 8 height 8
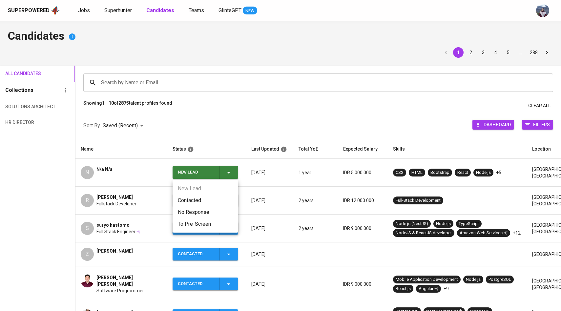
click at [193, 197] on li "Contacted" at bounding box center [206, 200] width 66 height 12
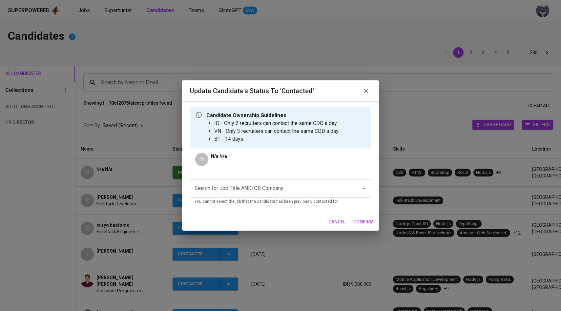
click at [240, 188] on input "Search for Job Title AND/OR Company" at bounding box center [271, 188] width 157 height 12
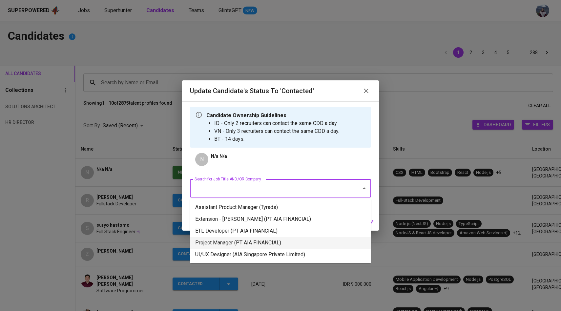
click at [231, 244] on li "Project Manager (PT AIA FINANCIAL)" at bounding box center [280, 243] width 181 height 12
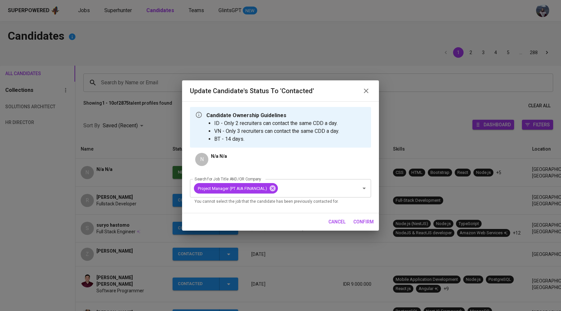
click at [364, 224] on span "confirm" at bounding box center [363, 222] width 20 height 8
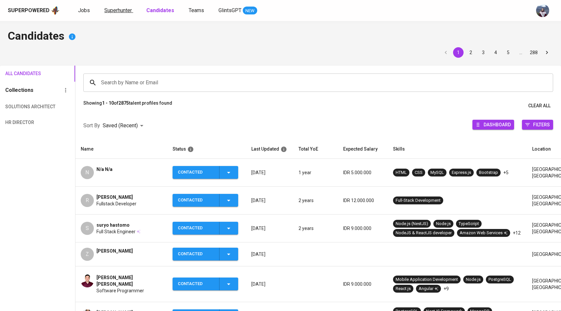
click at [126, 13] on span "Superhunter" at bounding box center [118, 10] width 28 height 6
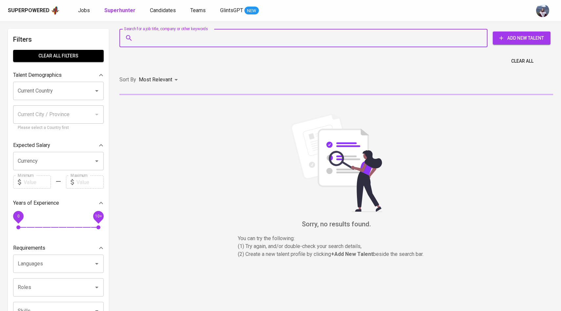
click at [150, 40] on input "Search for a job title, company or other keywords" at bounding box center [304, 38] width 339 height 12
paste input "[EMAIL_ADDRESS][DOMAIN_NAME]"
type input "[EMAIL_ADDRESS][DOMAIN_NAME]"
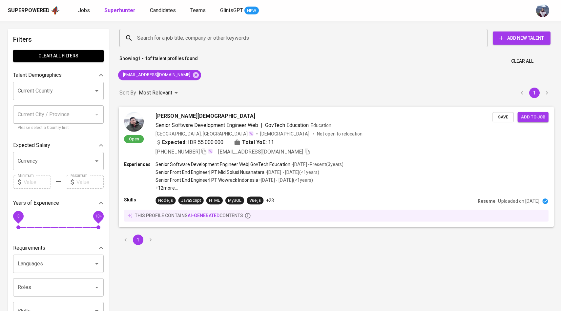
click at [139, 116] on img at bounding box center [134, 122] width 20 height 20
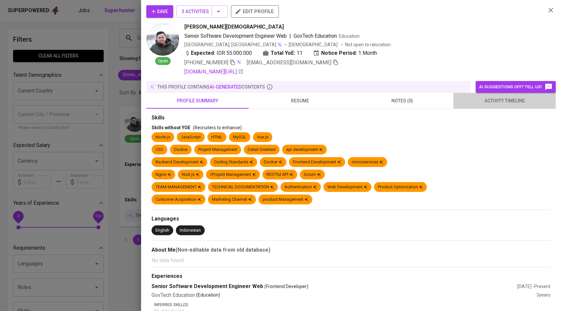
click at [482, 102] on span "activity timeline" at bounding box center [504, 101] width 94 height 8
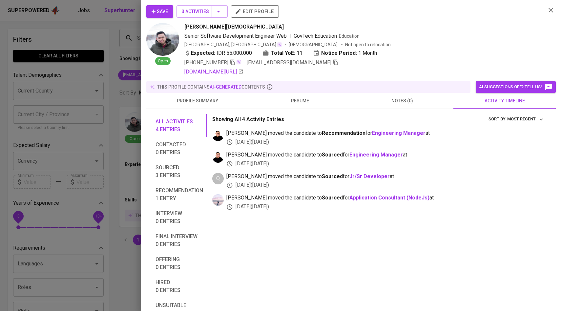
click at [115, 97] on div at bounding box center [280, 155] width 561 height 311
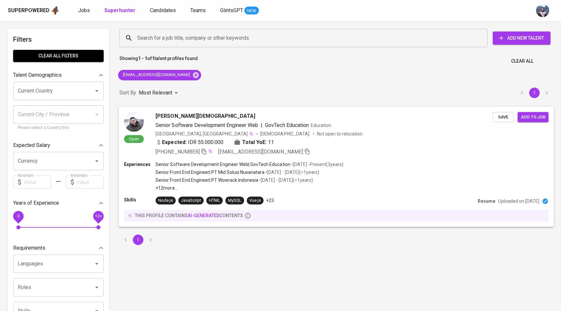
click at [144, 123] on div "Open [PERSON_NAME][DEMOGRAPHIC_DATA] Senior Software Development Engineer Web |…" at bounding box center [308, 134] width 368 height 44
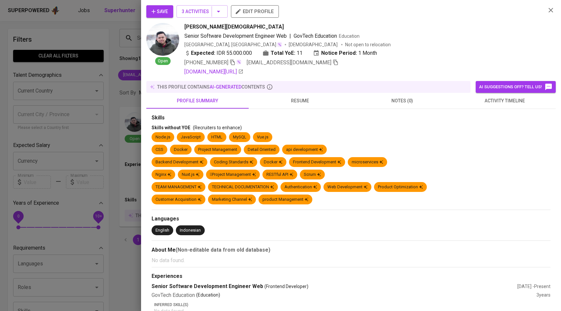
click at [508, 98] on span "activity timeline" at bounding box center [504, 101] width 94 height 8
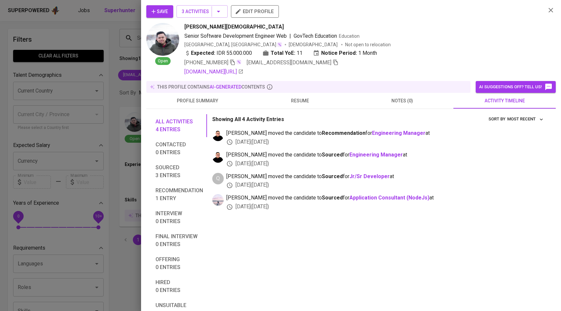
click at [165, 10] on span "Save" at bounding box center [160, 12] width 16 height 8
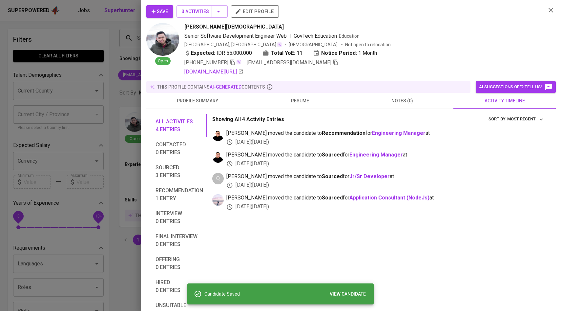
click at [100, 72] on div at bounding box center [280, 155] width 561 height 311
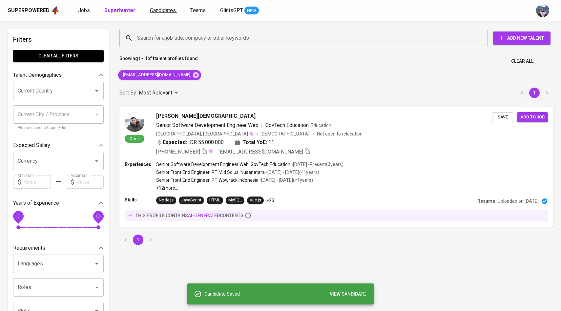
click at [154, 14] on link "Candidates" at bounding box center [163, 11] width 27 height 8
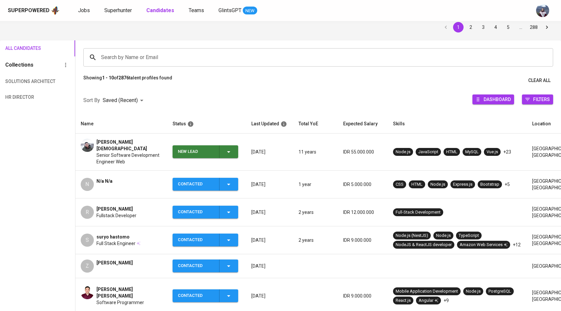
scroll to position [37, 0]
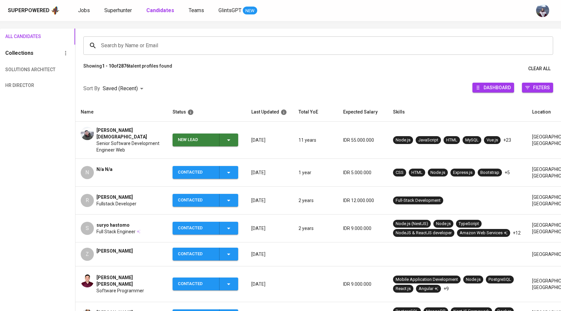
click at [236, 137] on button "New Lead" at bounding box center [206, 139] width 66 height 13
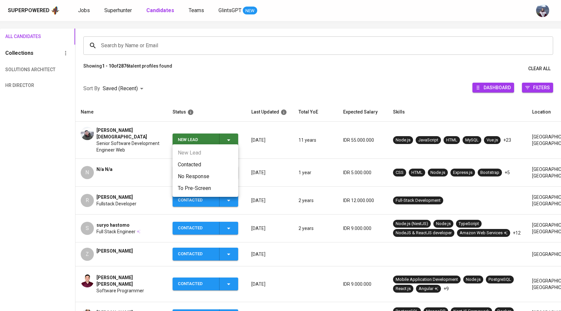
click at [196, 165] on li "Contacted" at bounding box center [206, 165] width 66 height 12
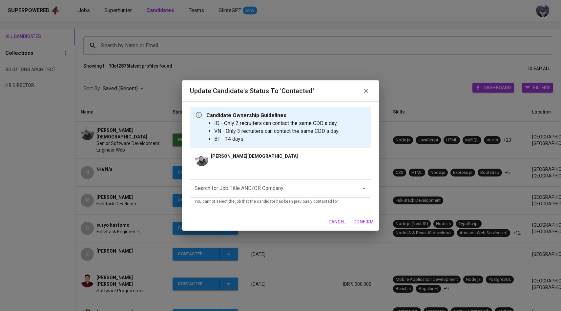
click at [238, 188] on input "Search for Job Title AND/OR Company" at bounding box center [271, 188] width 157 height 12
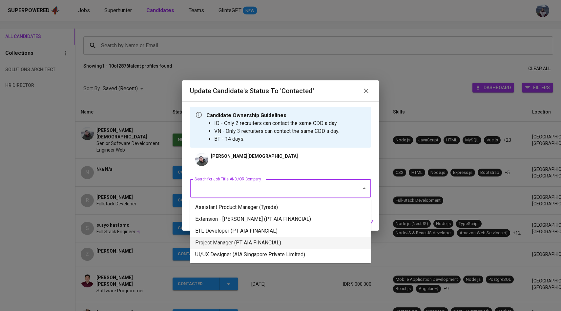
click at [256, 247] on li "Project Manager (PT AIA FINANCIAL)" at bounding box center [280, 243] width 181 height 12
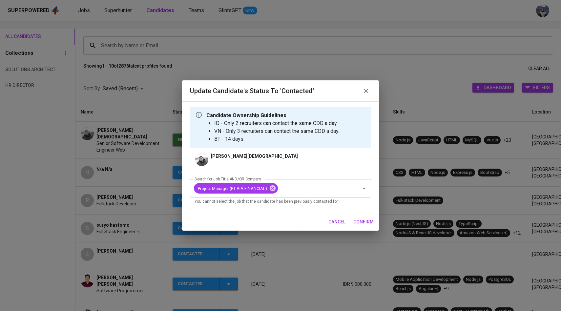
click at [359, 222] on span "confirm" at bounding box center [363, 222] width 20 height 8
